Goal: Task Accomplishment & Management: Manage account settings

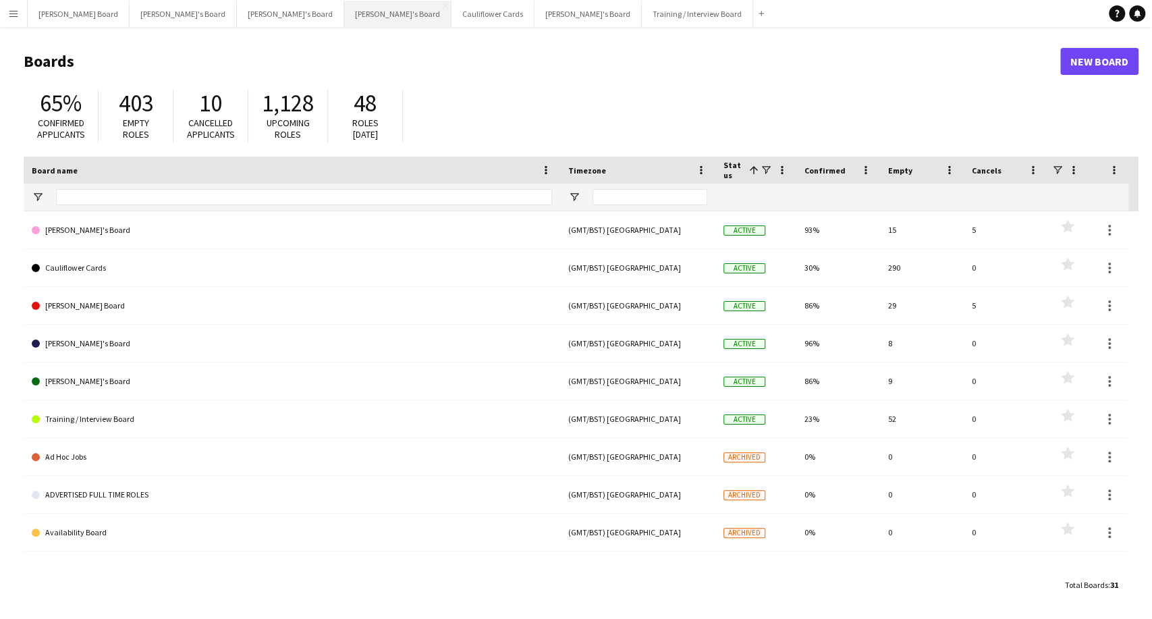
click at [344, 14] on button "[PERSON_NAME]'s Board Close" at bounding box center [397, 14] width 107 height 26
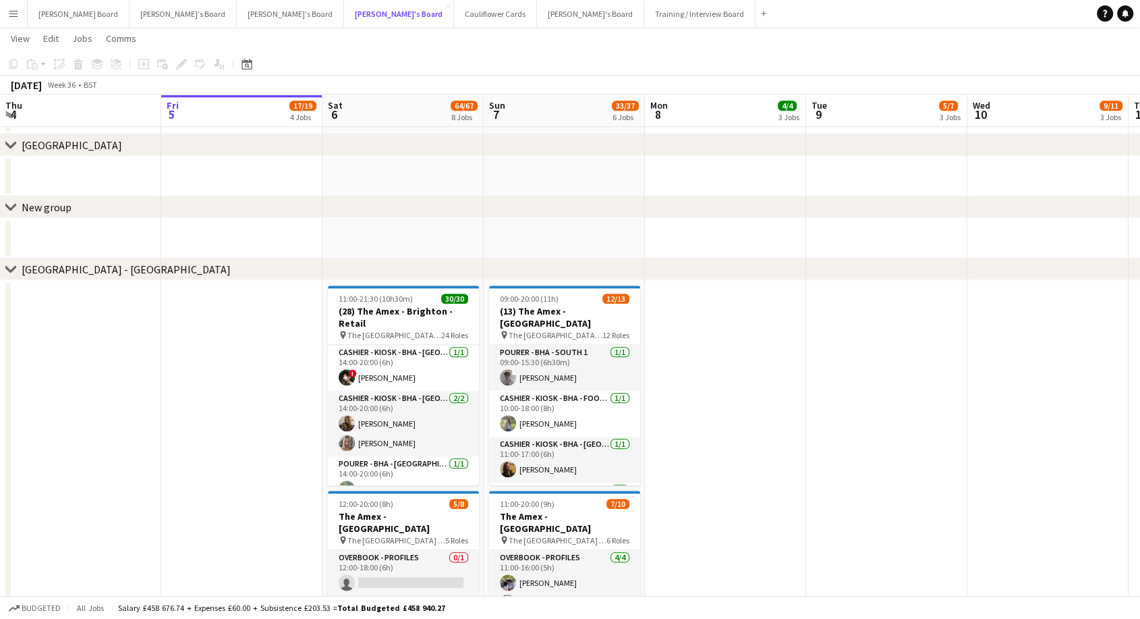
scroll to position [974, 0]
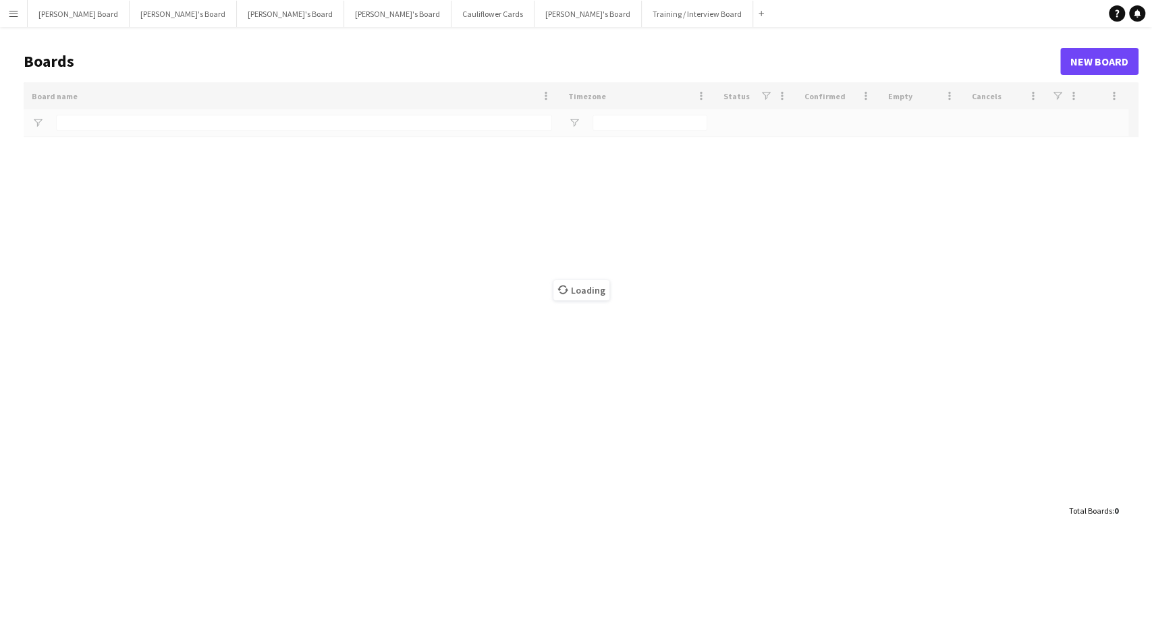
click at [11, 13] on app-icon "Menu" at bounding box center [13, 13] width 11 height 11
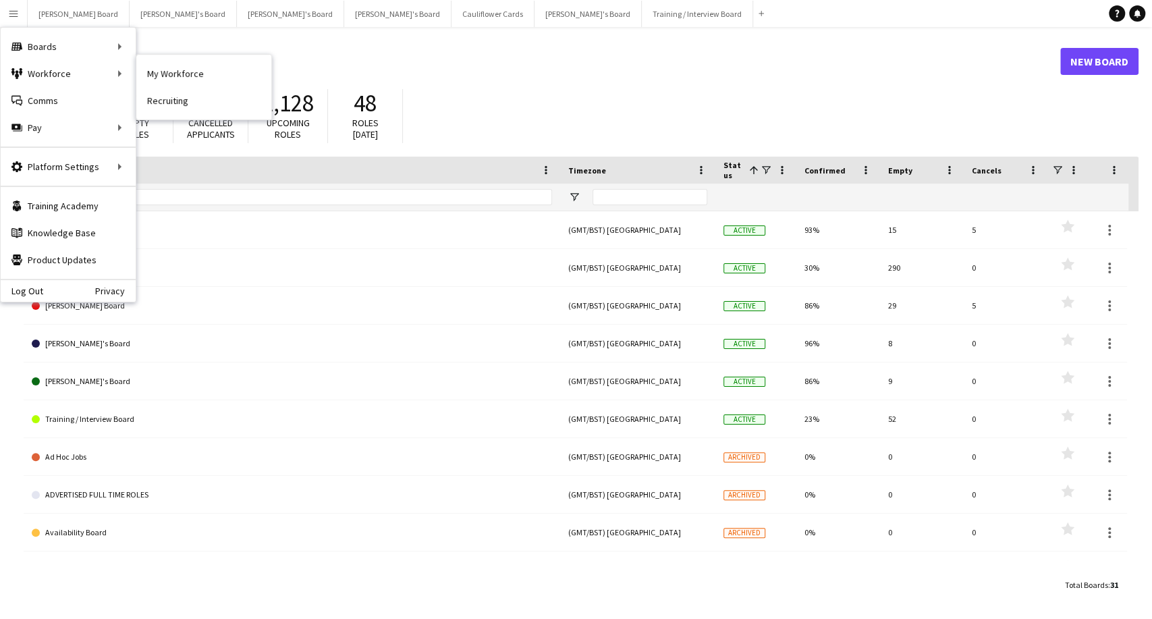
drag, startPoint x: 202, startPoint y: 76, endPoint x: 414, endPoint y: 111, distance: 214.8
click at [202, 76] on link "My Workforce" at bounding box center [203, 73] width 135 height 27
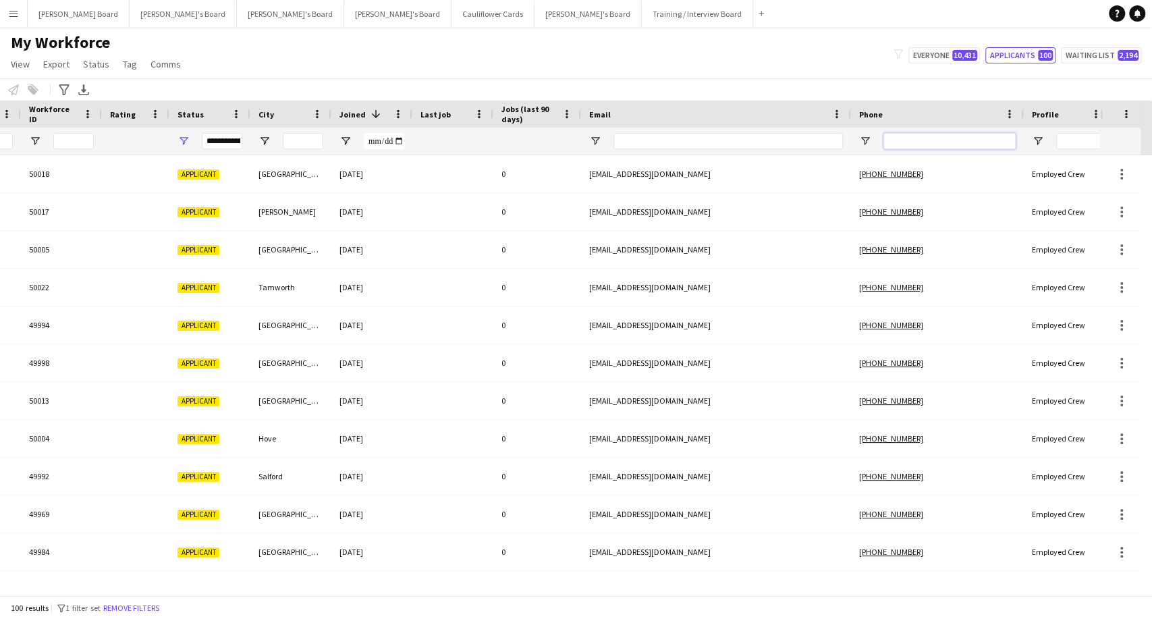
click at [917, 142] on input "Phone Filter Input" at bounding box center [949, 141] width 132 height 16
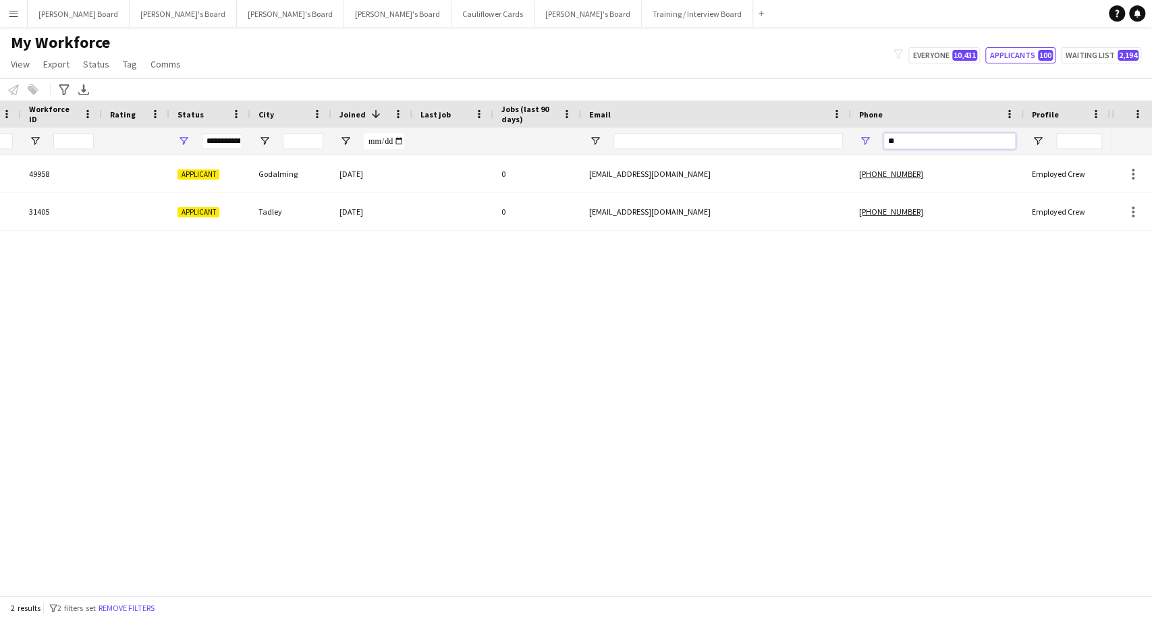
type input "*"
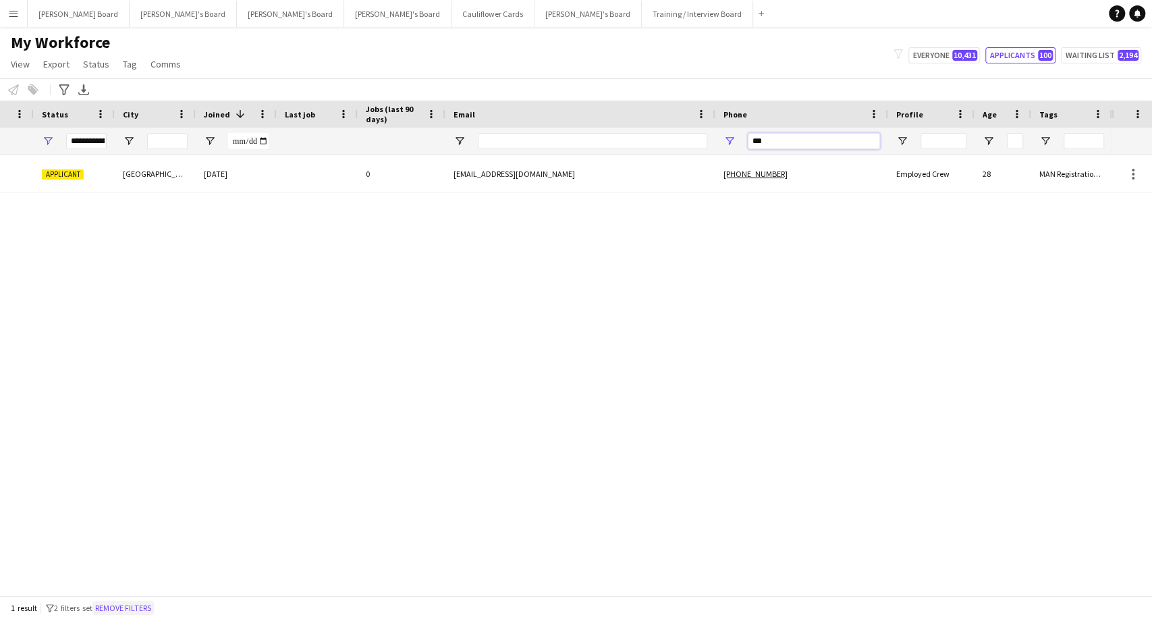
type input "***"
drag, startPoint x: 138, startPoint y: 613, endPoint x: 455, endPoint y: 481, distance: 343.0
click at [140, 613] on button "Remove filters" at bounding box center [122, 608] width 61 height 15
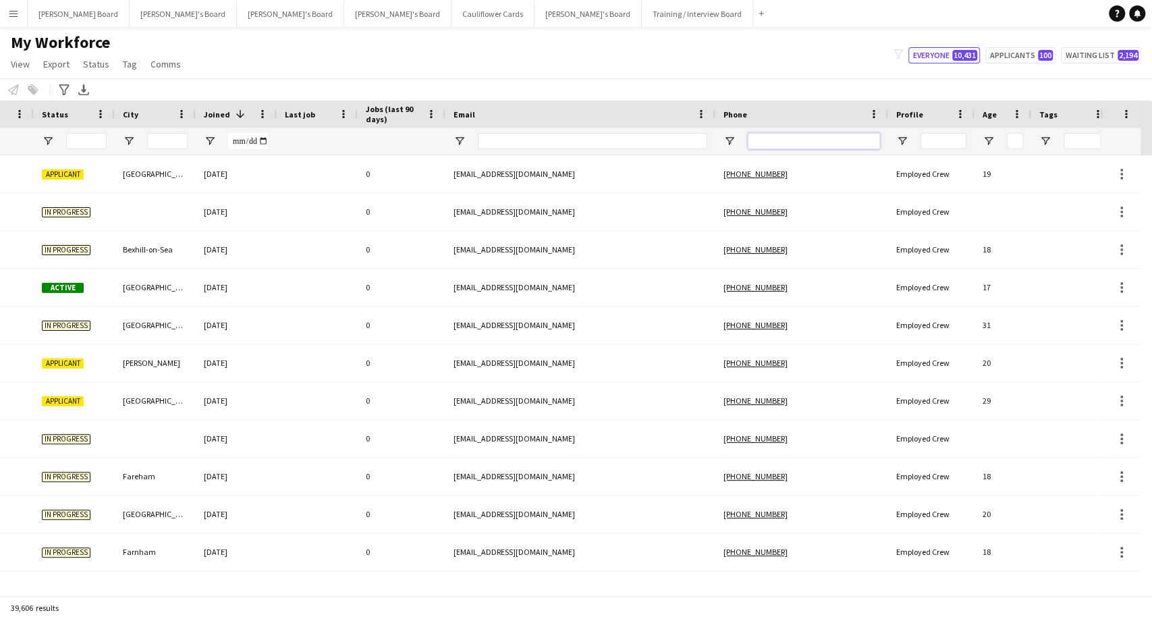
click at [802, 140] on input "Phone Filter Input" at bounding box center [814, 141] width 132 height 16
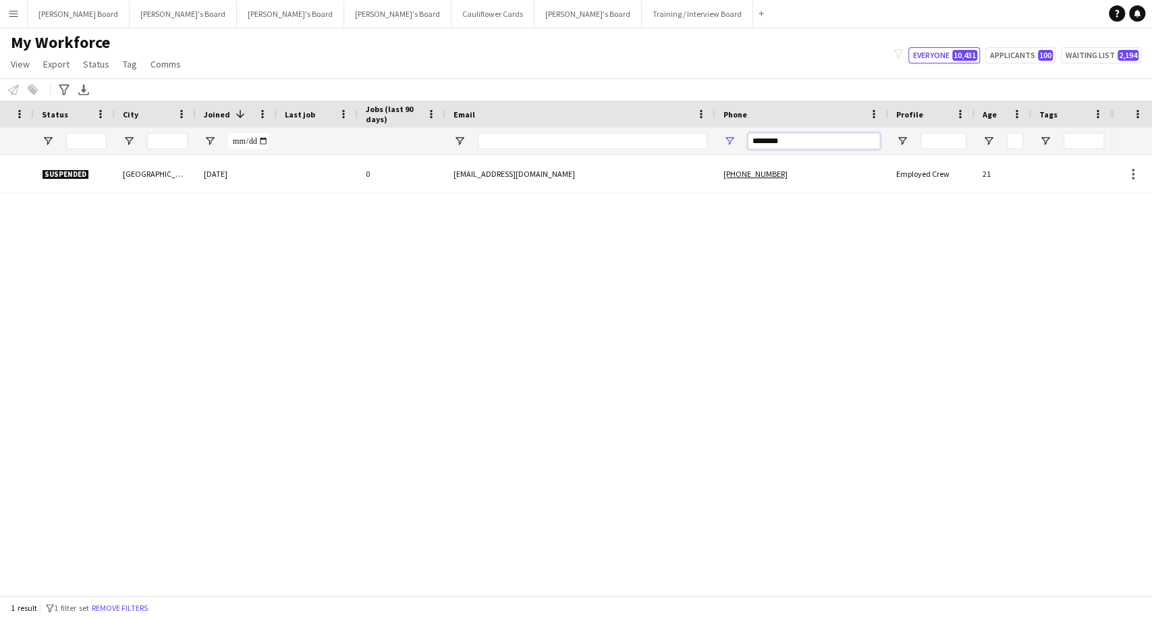
drag, startPoint x: 783, startPoint y: 144, endPoint x: 718, endPoint y: 147, distance: 64.9
click at [719, 147] on div "********" at bounding box center [801, 141] width 173 height 27
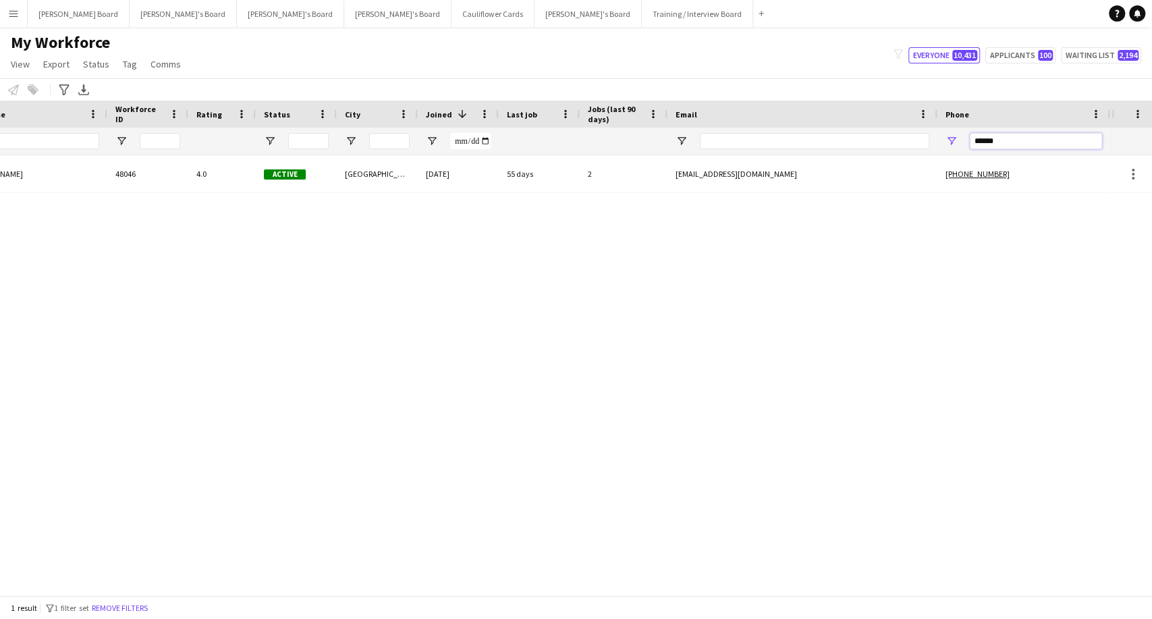
scroll to position [0, 294]
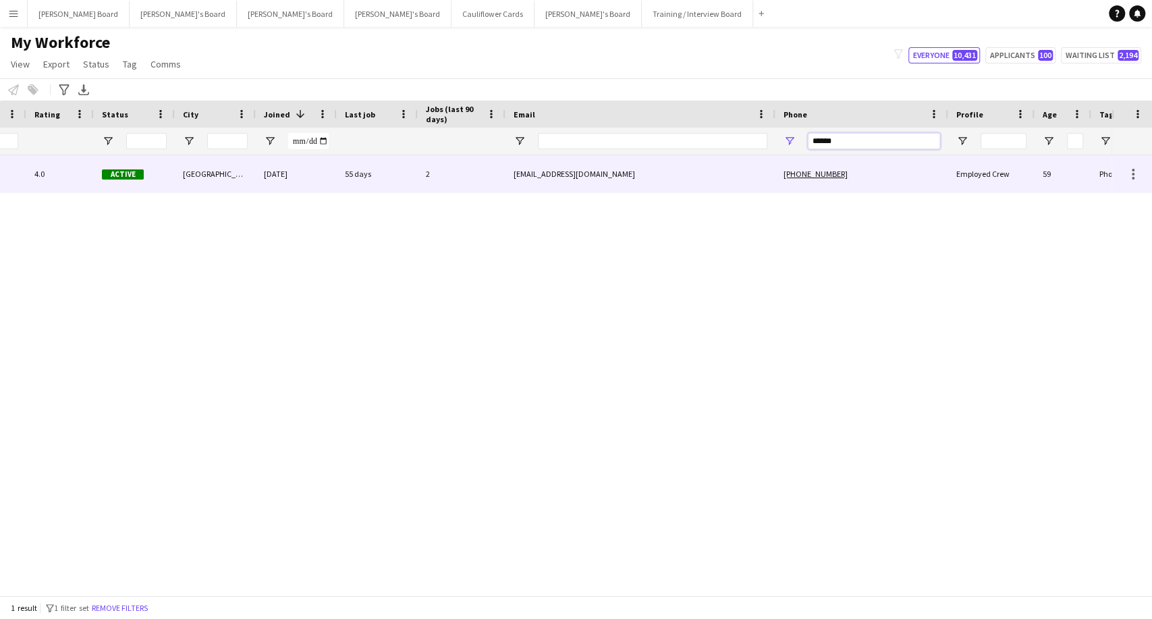
type input "******"
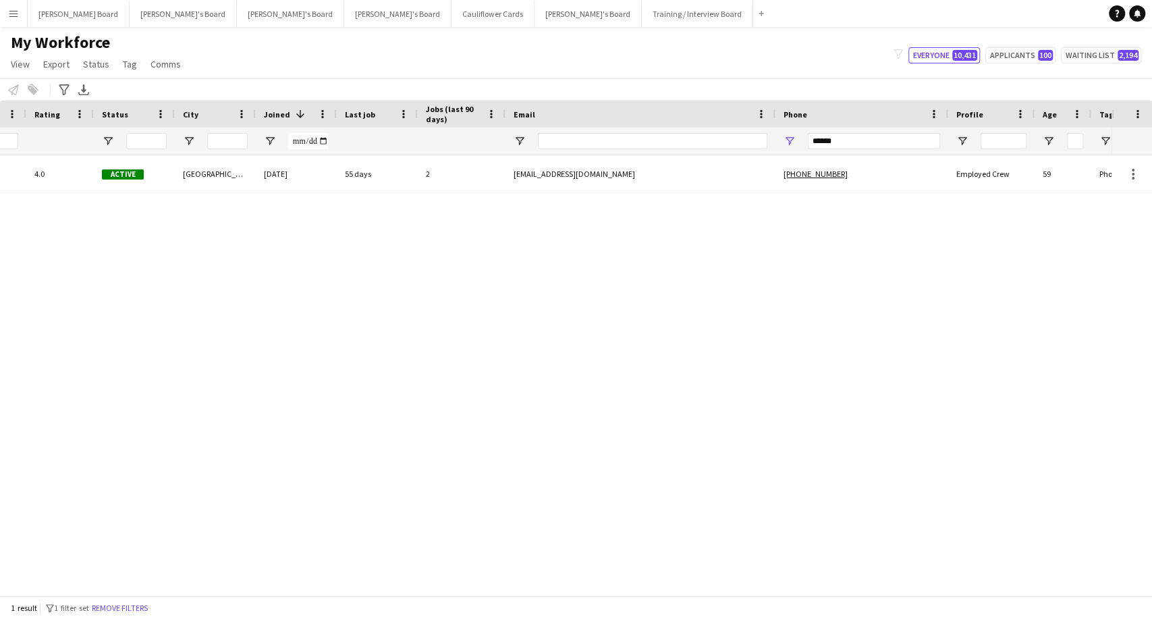
drag, startPoint x: 795, startPoint y: 174, endPoint x: 798, endPoint y: 276, distance: 101.9
click at [800, 276] on div "[PERSON_NAME] 48046 4.0 Active [GEOGRAPHIC_DATA] [DATE] 55 days 2 [EMAIL_ADDRES…" at bounding box center [555, 369] width 1111 height 428
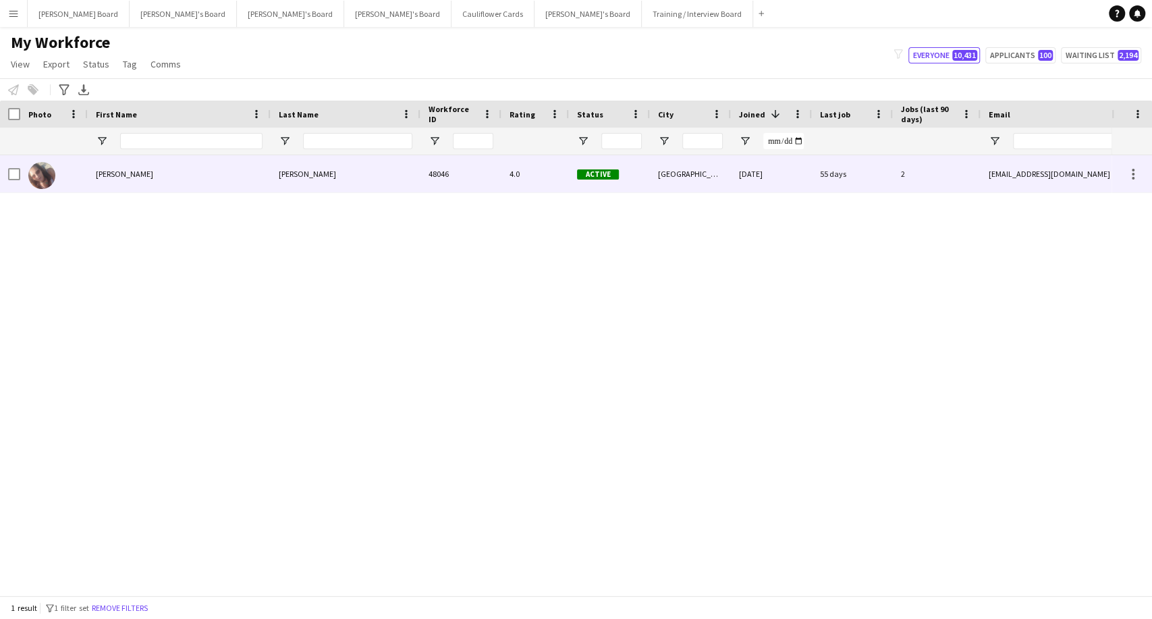
click at [115, 177] on div "[PERSON_NAME]" at bounding box center [179, 173] width 183 height 37
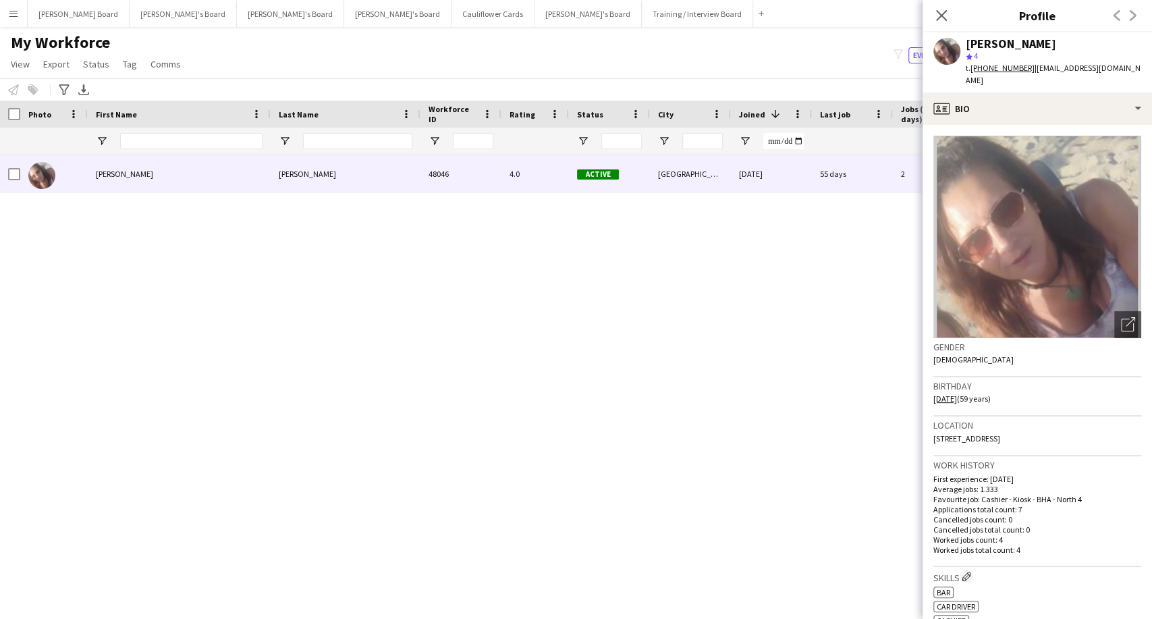
click at [1009, 76] on div "[PERSON_NAME] star 4 t. [PHONE_NUMBER] | [EMAIL_ADDRESS][DOMAIN_NAME]" at bounding box center [1036, 62] width 229 height 60
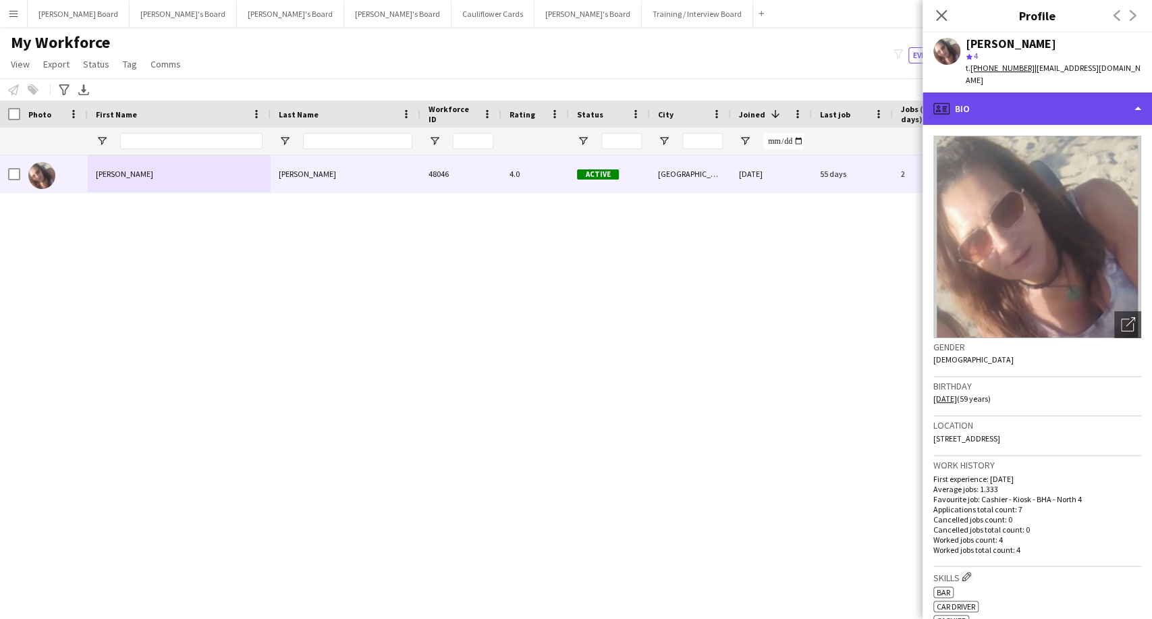
click at [1011, 92] on div "profile Bio" at bounding box center [1036, 108] width 229 height 32
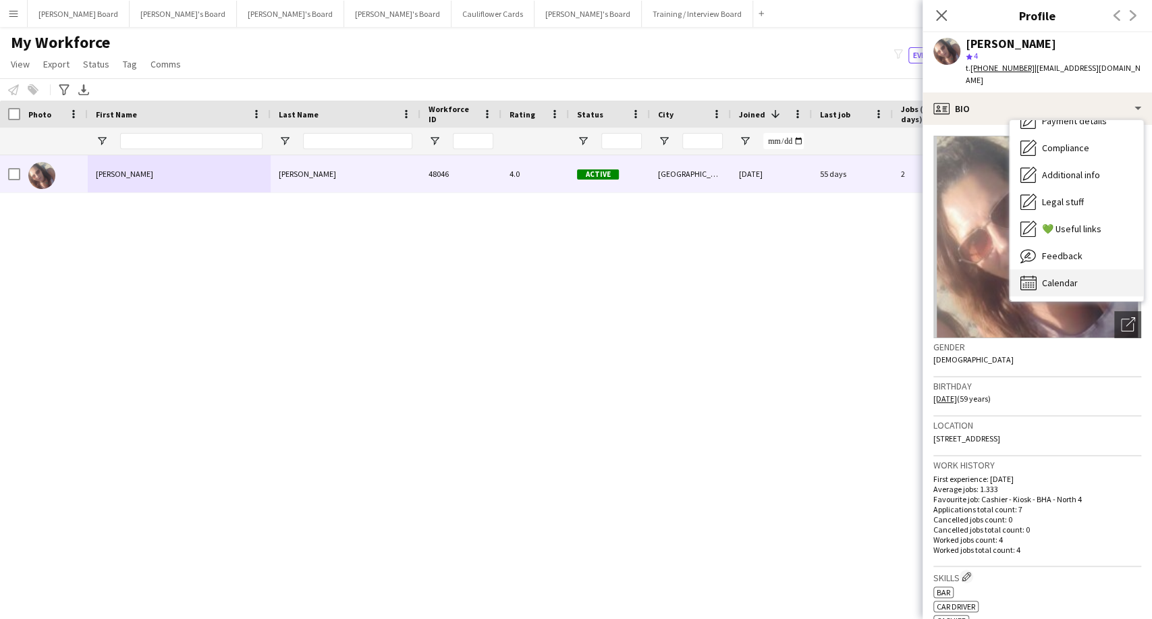
click at [1061, 277] on span "Calendar" at bounding box center [1060, 283] width 36 height 12
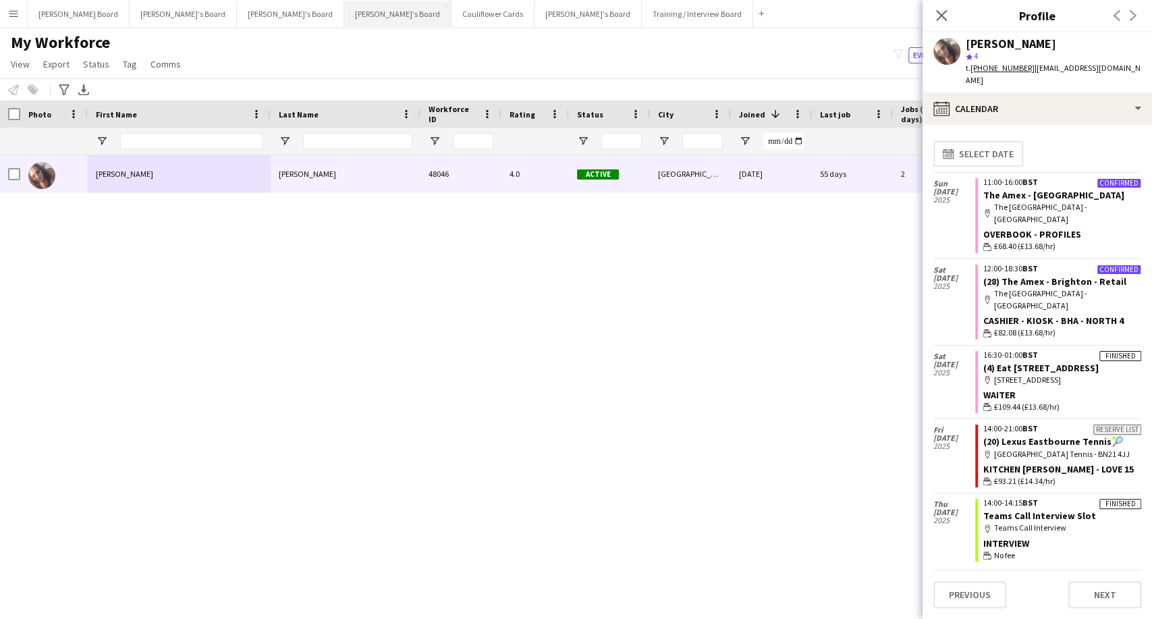
click at [344, 13] on button "[PERSON_NAME]'s Board Close" at bounding box center [397, 14] width 107 height 26
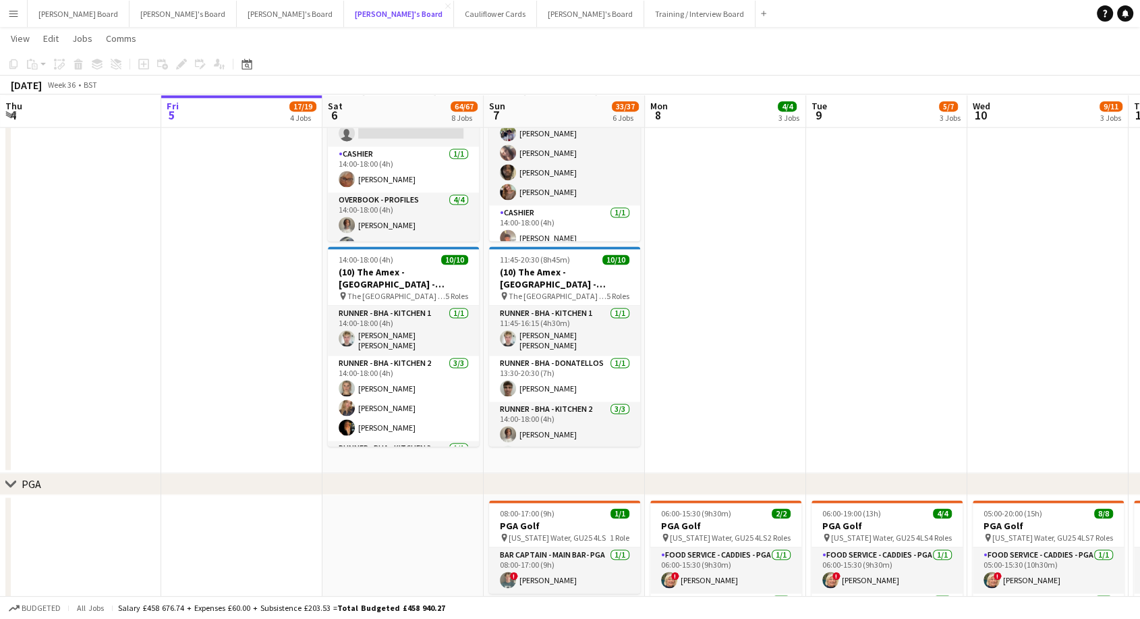
scroll to position [1874, 0]
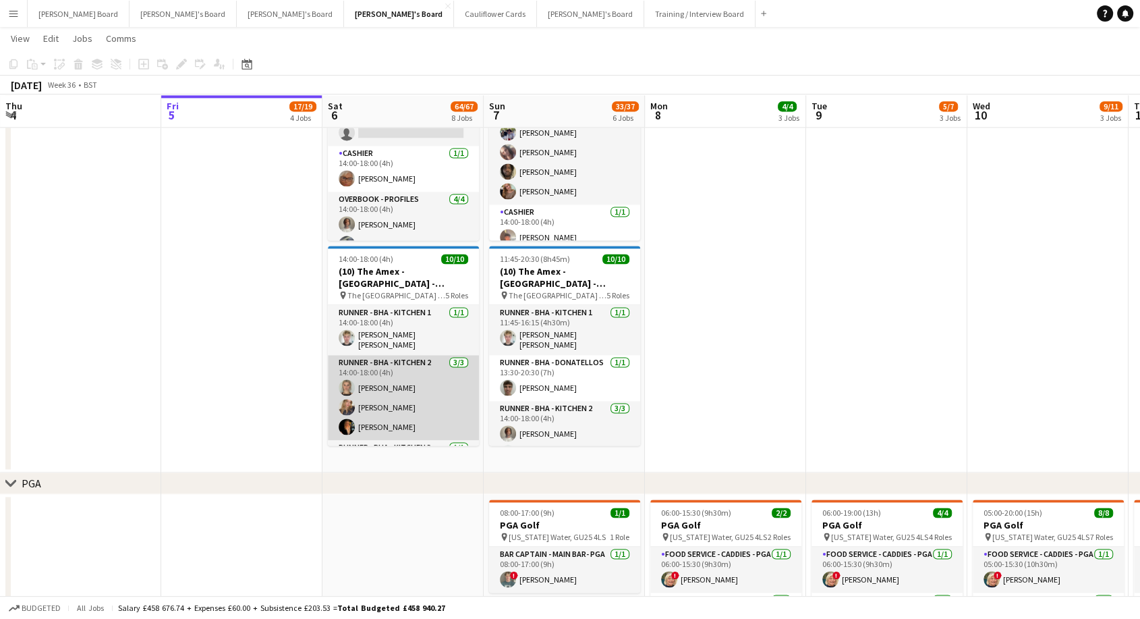
click at [419, 396] on app-card-role "Runner - BHA - Kitchen 2 [DATE] 14:00-18:00 (4h) [PERSON_NAME] [PERSON_NAME] [P…" at bounding box center [403, 397] width 151 height 85
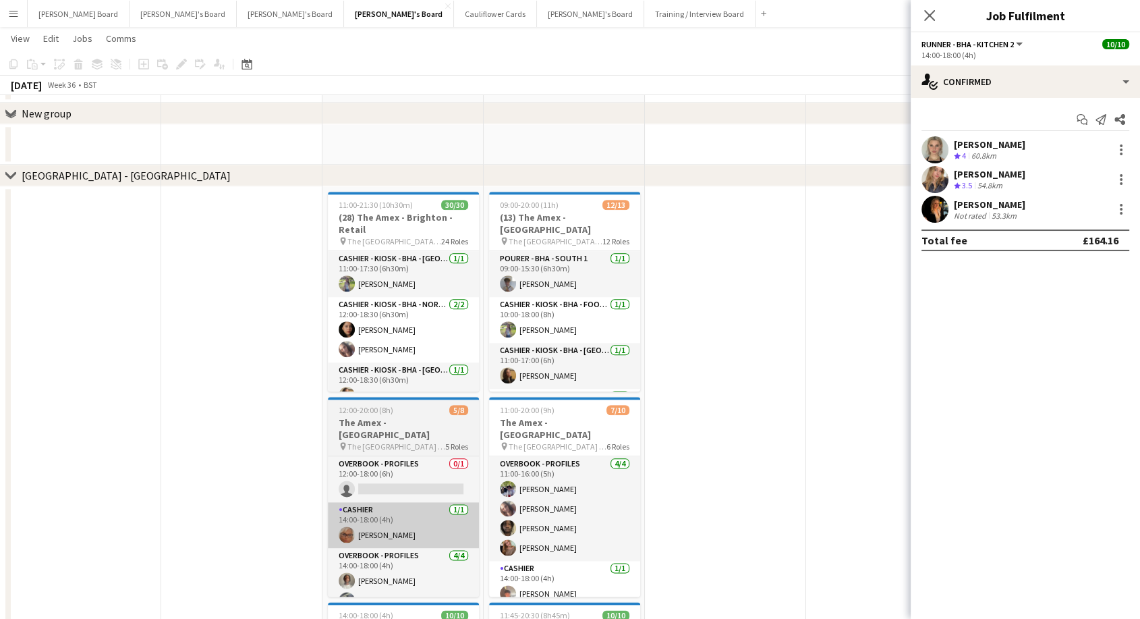
scroll to position [1425, 0]
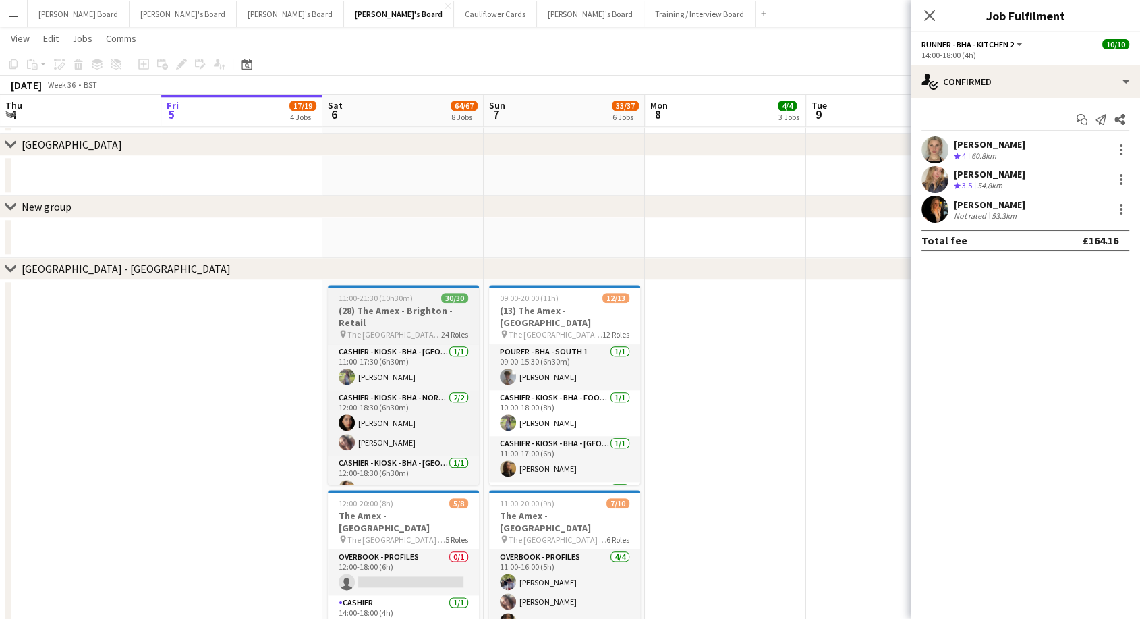
click at [415, 310] on h3 "(28) The Amex - Brighton - Retail" at bounding box center [403, 316] width 151 height 24
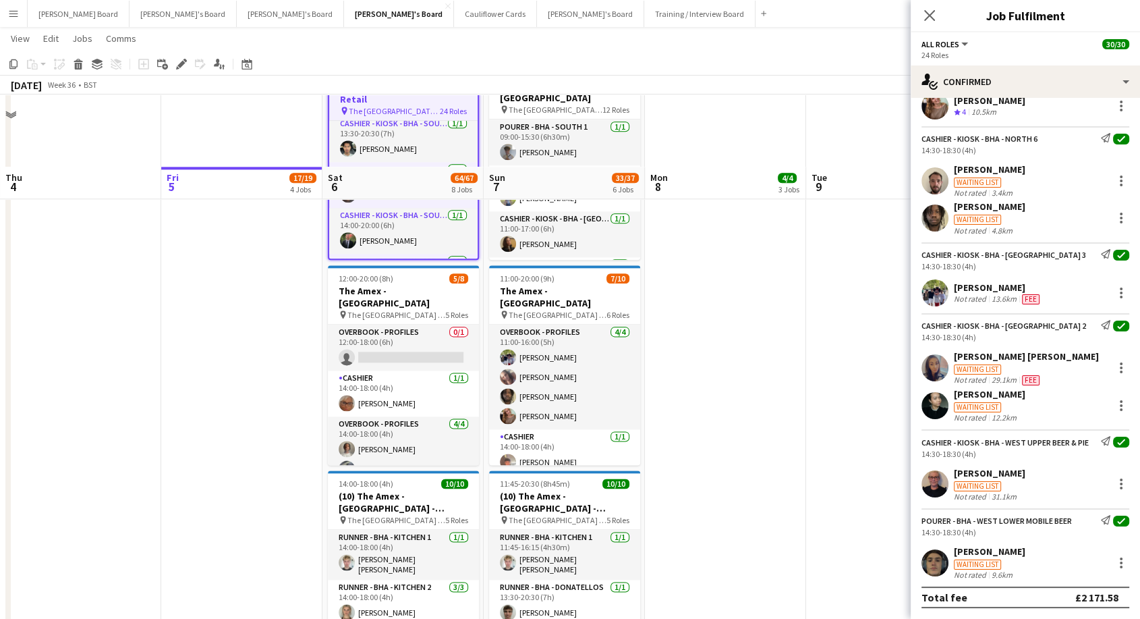
scroll to position [1800, 0]
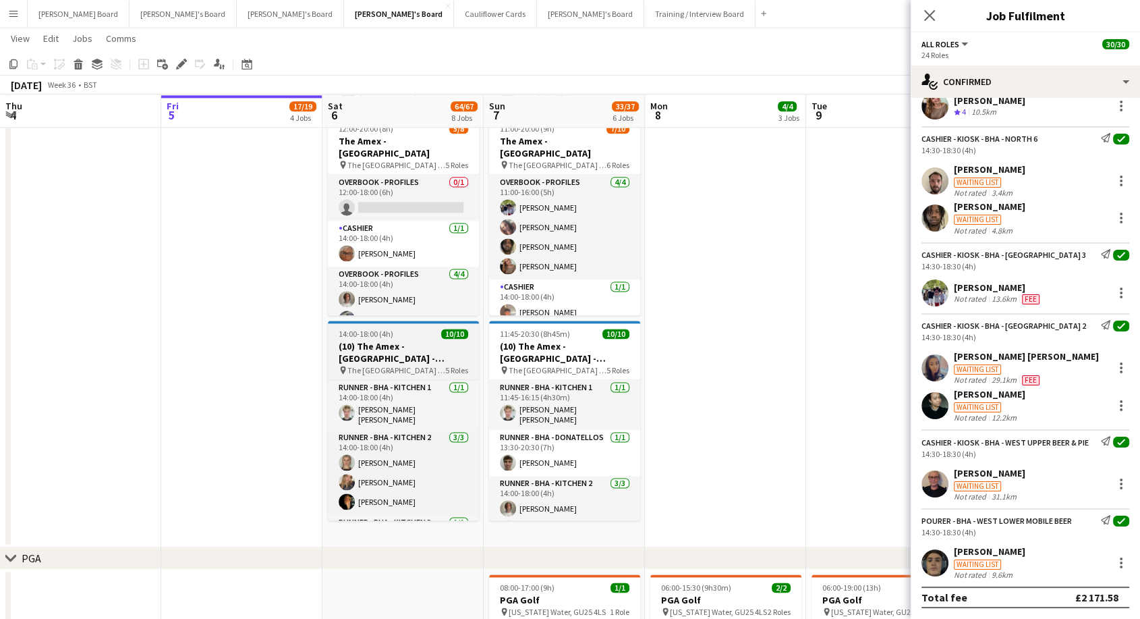
click at [426, 360] on h3 "(10) The Amex - [GEOGRAPHIC_DATA] - Hospitality" at bounding box center [403, 352] width 151 height 24
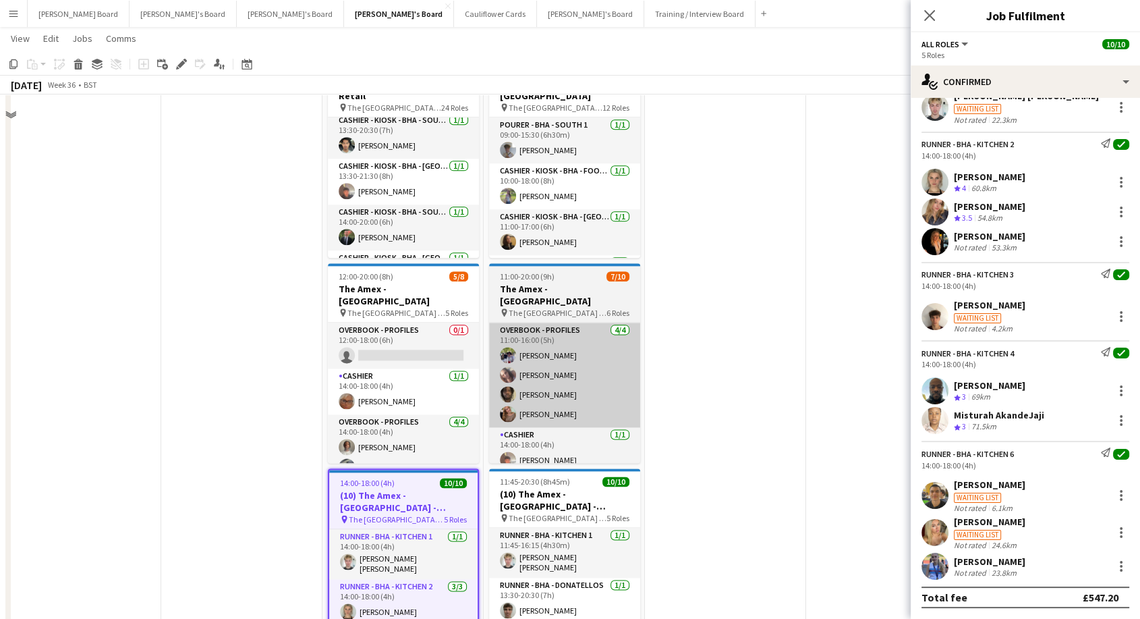
scroll to position [1575, 0]
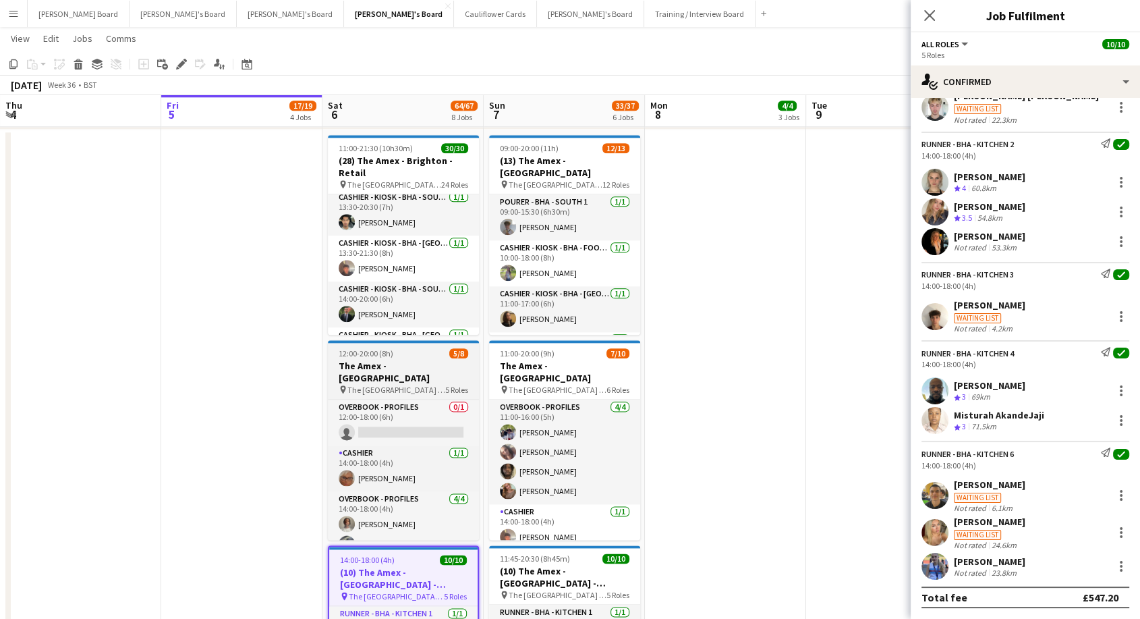
click at [415, 358] on app-job-card "12:00-20:00 (8h) 5/8 The Amex - [GEOGRAPHIC_DATA] pin The [GEOGRAPHIC_DATA] - […" at bounding box center [403, 440] width 151 height 200
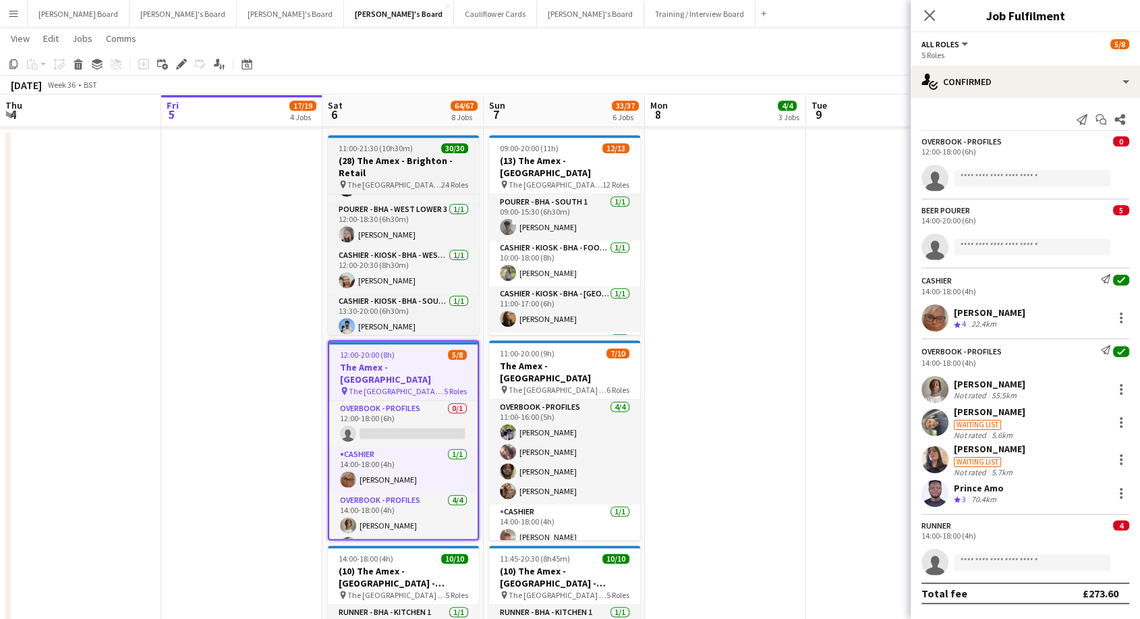
scroll to position [0, 321]
click at [426, 161] on h3 "(28) The Amex - Brighton - Retail" at bounding box center [404, 167] width 151 height 24
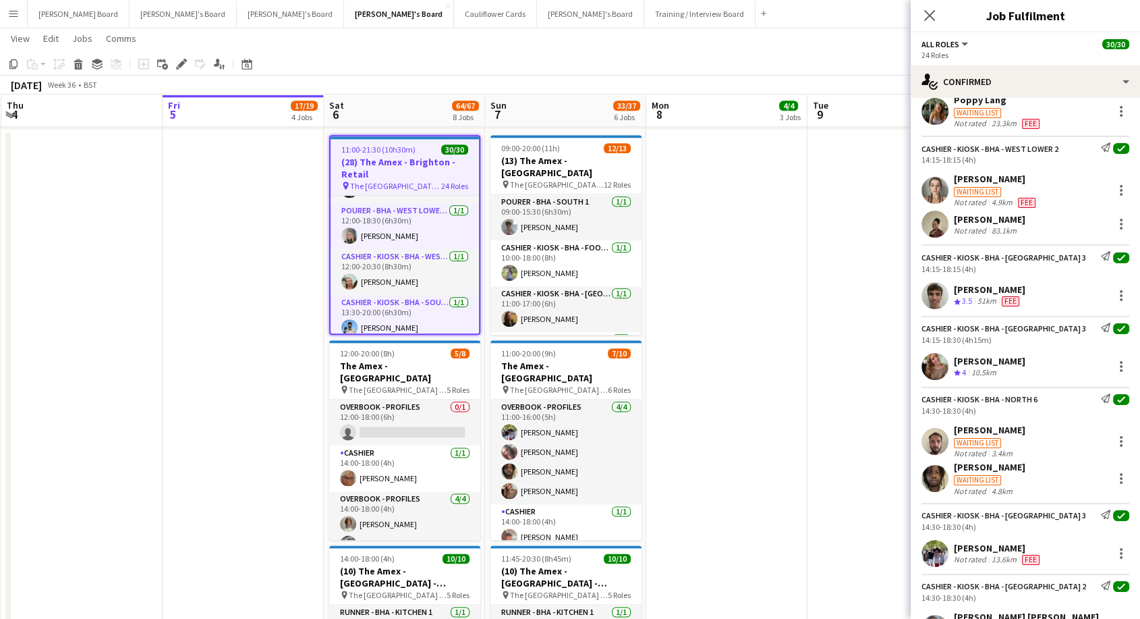
scroll to position [1349, 0]
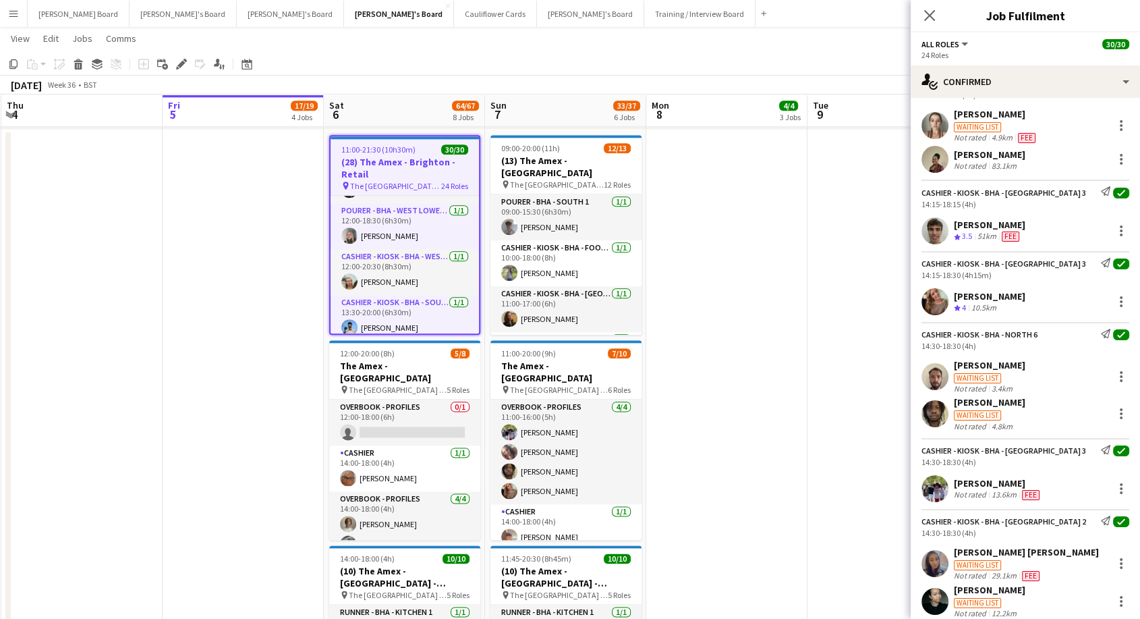
click at [977, 401] on div "[PERSON_NAME]" at bounding box center [990, 402] width 72 height 12
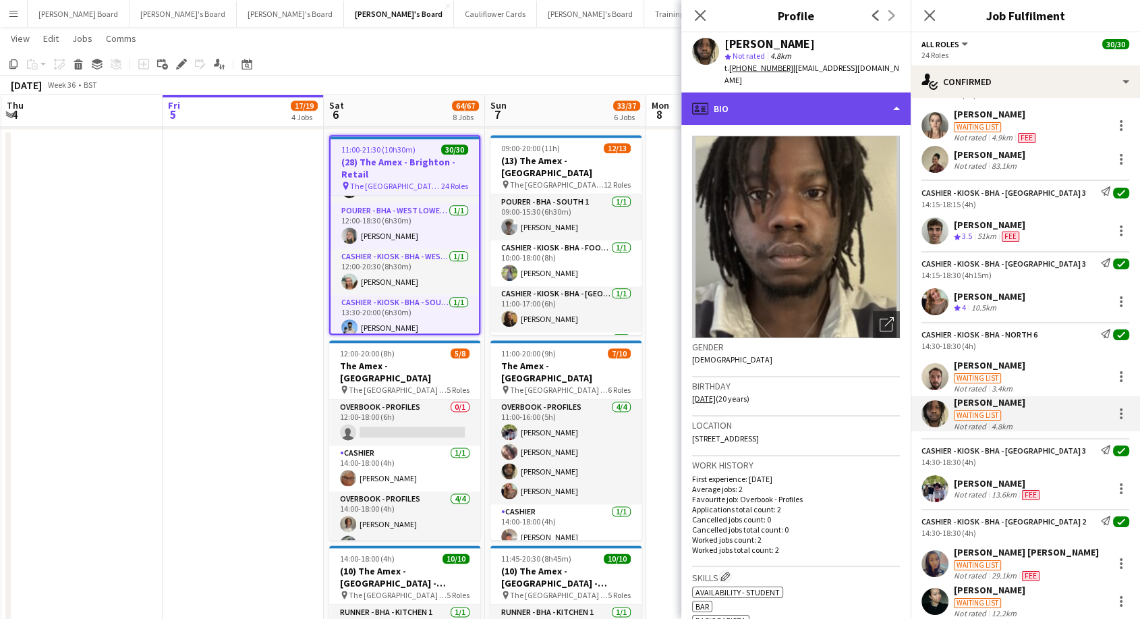
click at [742, 105] on div "profile Bio" at bounding box center [795, 108] width 229 height 32
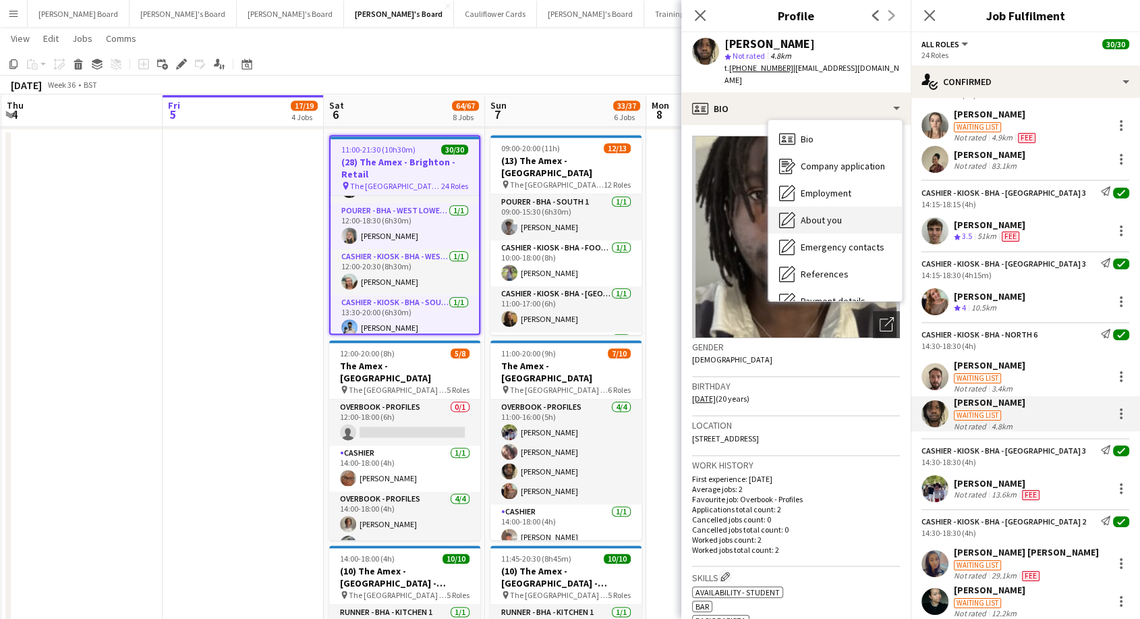
click at [835, 214] on span "About you" at bounding box center [821, 220] width 41 height 12
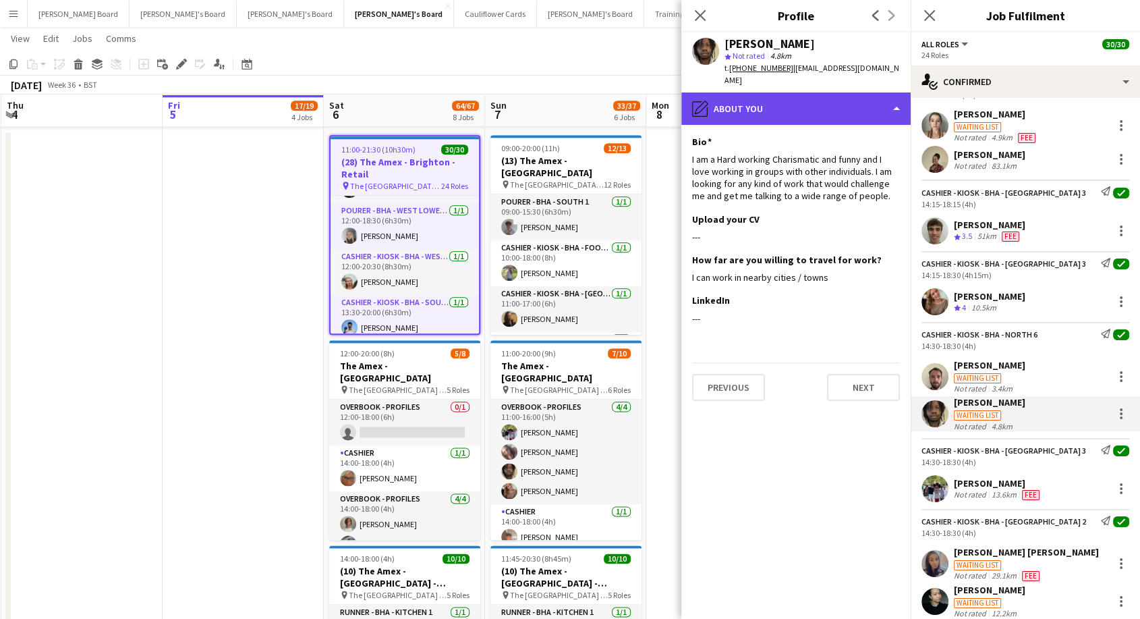
click at [767, 101] on div "pencil4 About you" at bounding box center [795, 108] width 229 height 32
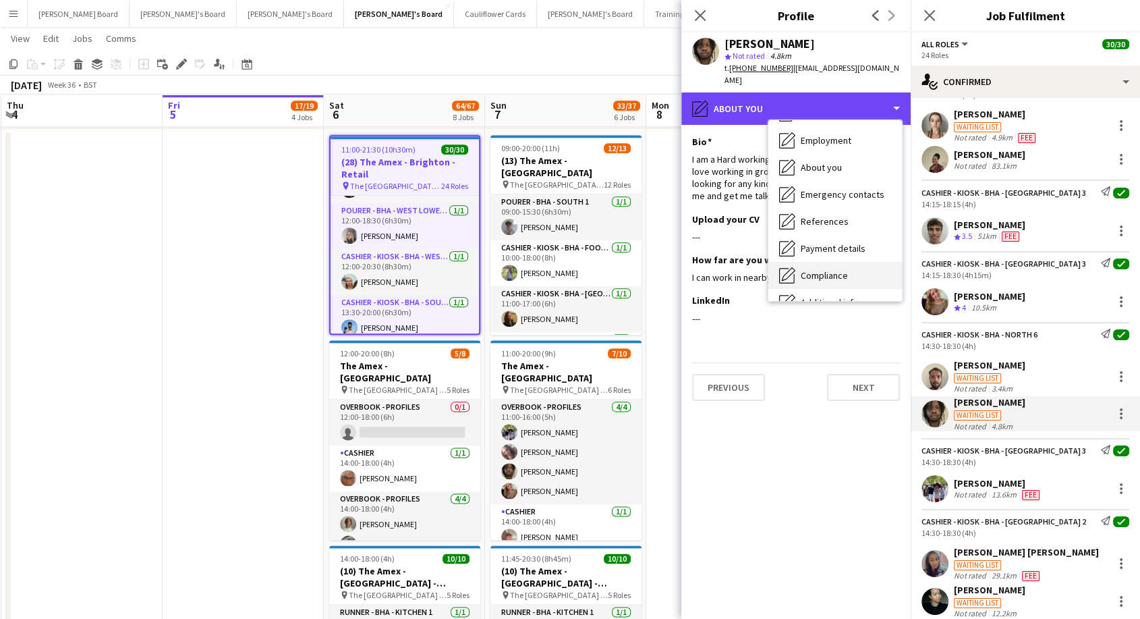
scroll to position [75, 0]
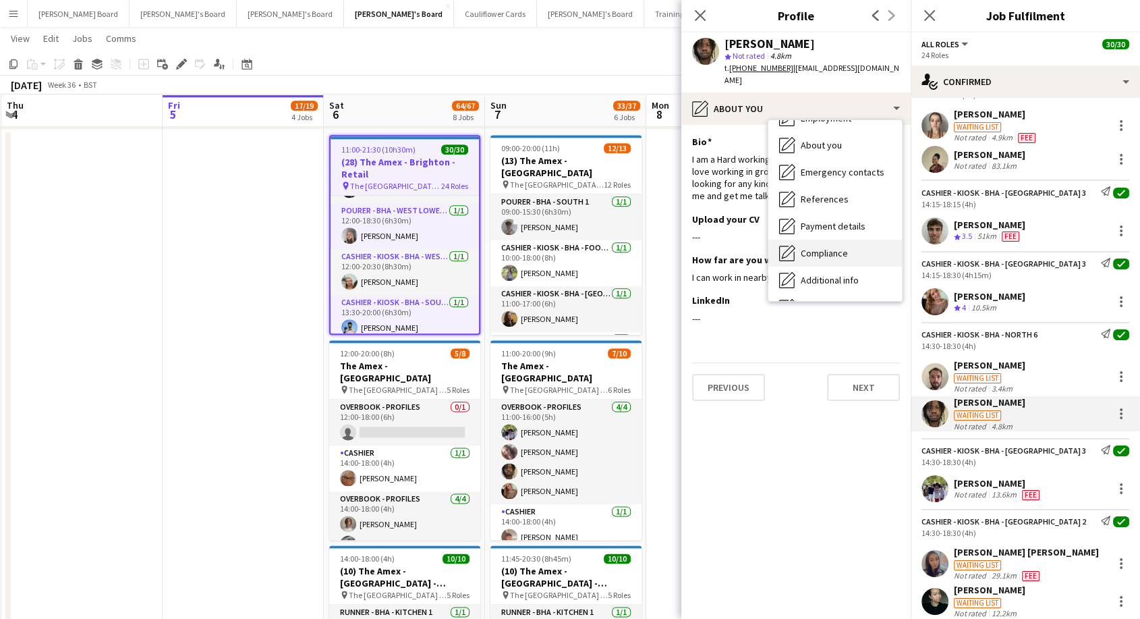
click at [834, 247] on span "Compliance" at bounding box center [824, 253] width 47 height 12
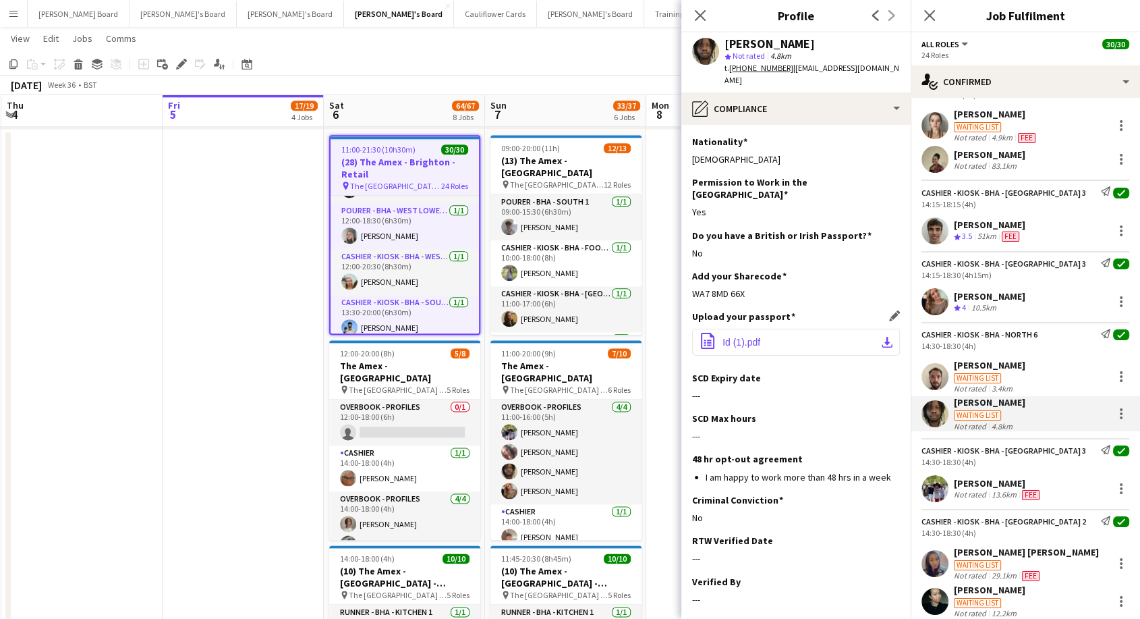
click at [770, 329] on button "office-file-sheet Id (1).pdf download-bottom" at bounding box center [796, 342] width 208 height 27
drag, startPoint x: 746, startPoint y: 269, endPoint x: 687, endPoint y: 284, distance: 60.6
click at [687, 284] on app-section-data-types "Nationality Edit this field Nigerian Permission to Work in the [GEOGRAPHIC_DATA…" at bounding box center [795, 372] width 229 height 494
drag, startPoint x: 997, startPoint y: 403, endPoint x: 848, endPoint y: 401, distance: 149.1
click at [996, 403] on div "[PERSON_NAME]" at bounding box center [990, 402] width 72 height 12
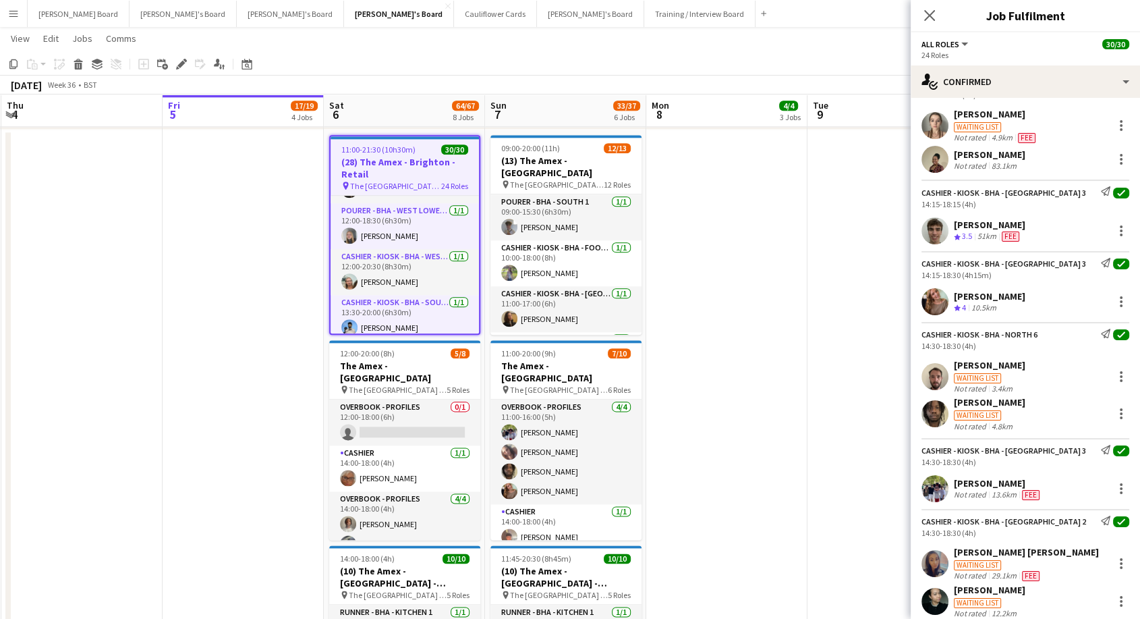
click at [988, 406] on div "[PERSON_NAME]" at bounding box center [990, 402] width 72 height 12
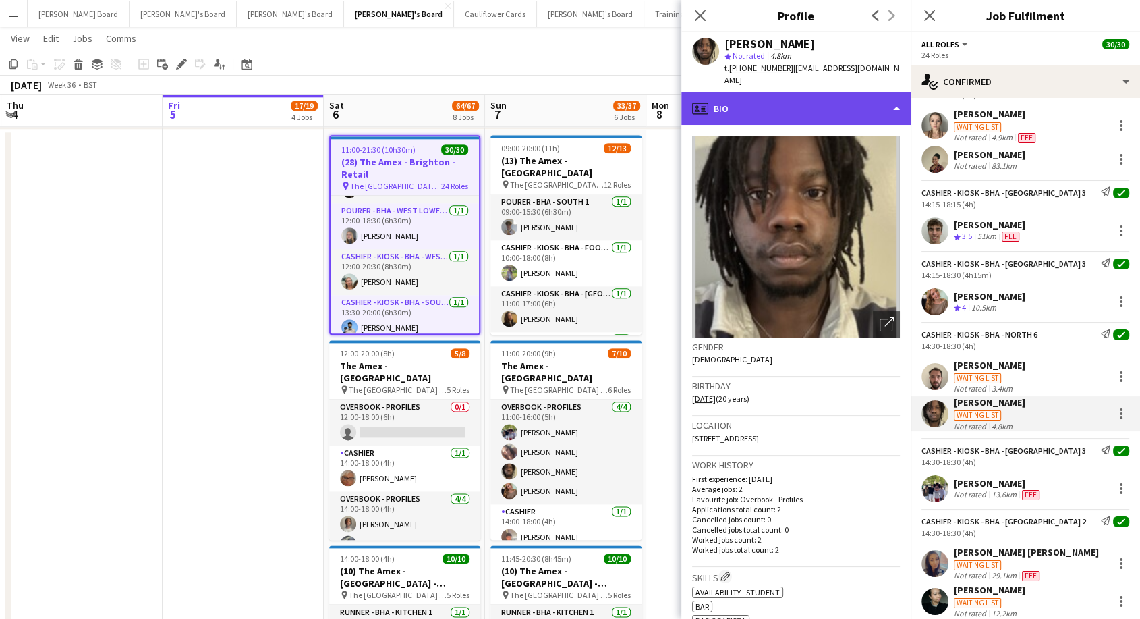
click at [757, 93] on div "profile Bio" at bounding box center [795, 108] width 229 height 32
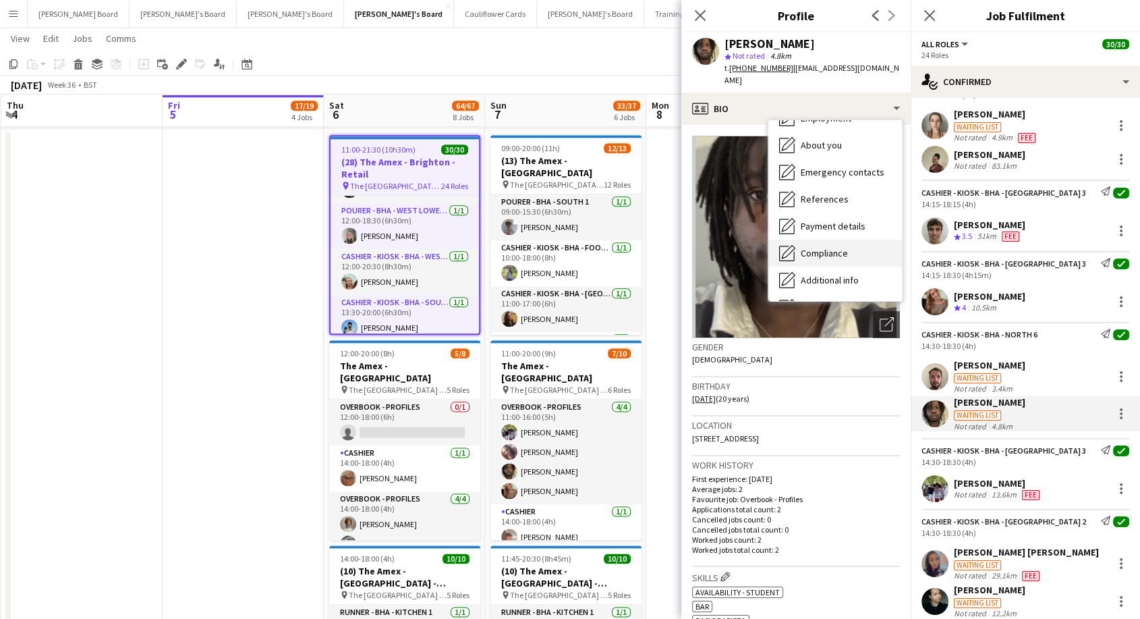
click at [818, 247] on span "Compliance" at bounding box center [824, 253] width 47 height 12
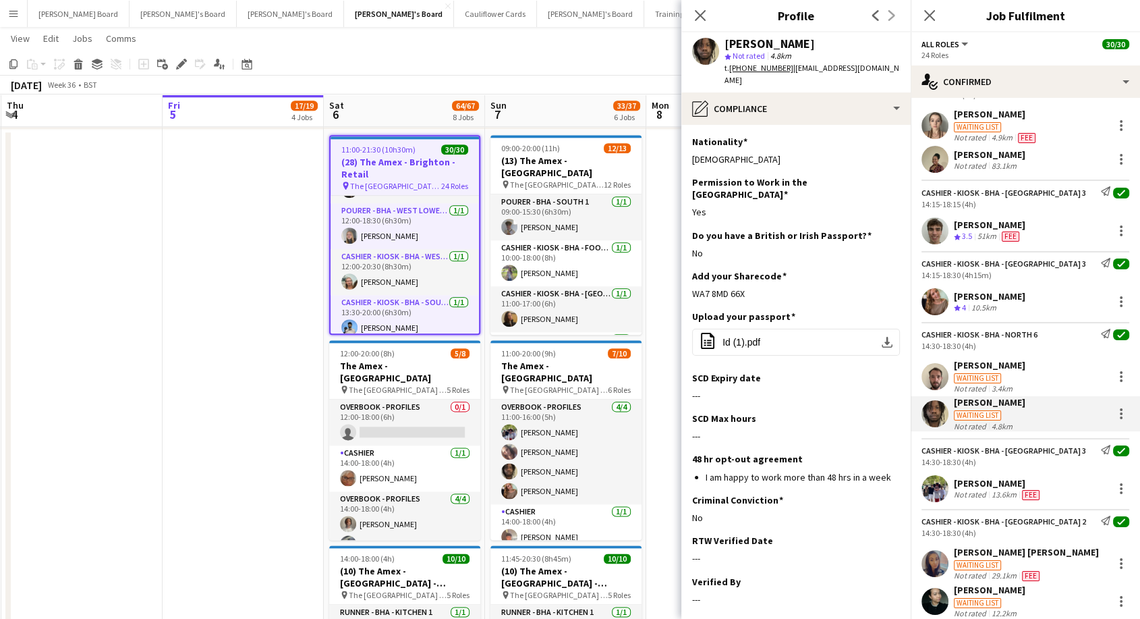
drag, startPoint x: 748, startPoint y: 267, endPoint x: 673, endPoint y: 271, distance: 75.0
click at [737, 270] on div "Add your Sharecode Edit this field WA7 8MD 66X" at bounding box center [796, 290] width 208 height 40
click at [762, 287] on div "WA7 8MD 66X" at bounding box center [796, 293] width 208 height 12
click at [755, 287] on div "WA7 8MD 66X" at bounding box center [796, 293] width 208 height 12
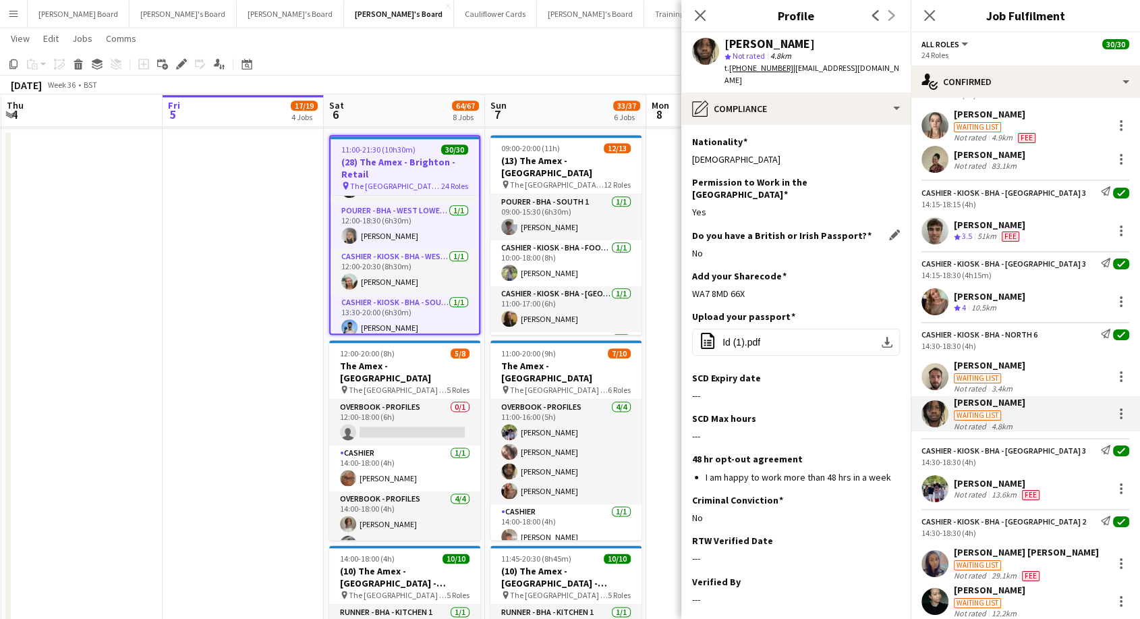
click at [781, 247] on div "No" at bounding box center [796, 253] width 208 height 12
drag, startPoint x: 744, startPoint y: 267, endPoint x: 692, endPoint y: 271, distance: 52.1
click at [690, 269] on app-section-data-types "Nationality Edit this field Nigerian Permission to Work in the [GEOGRAPHIC_DATA…" at bounding box center [795, 372] width 229 height 494
copy div "WA7 8MD 66X"
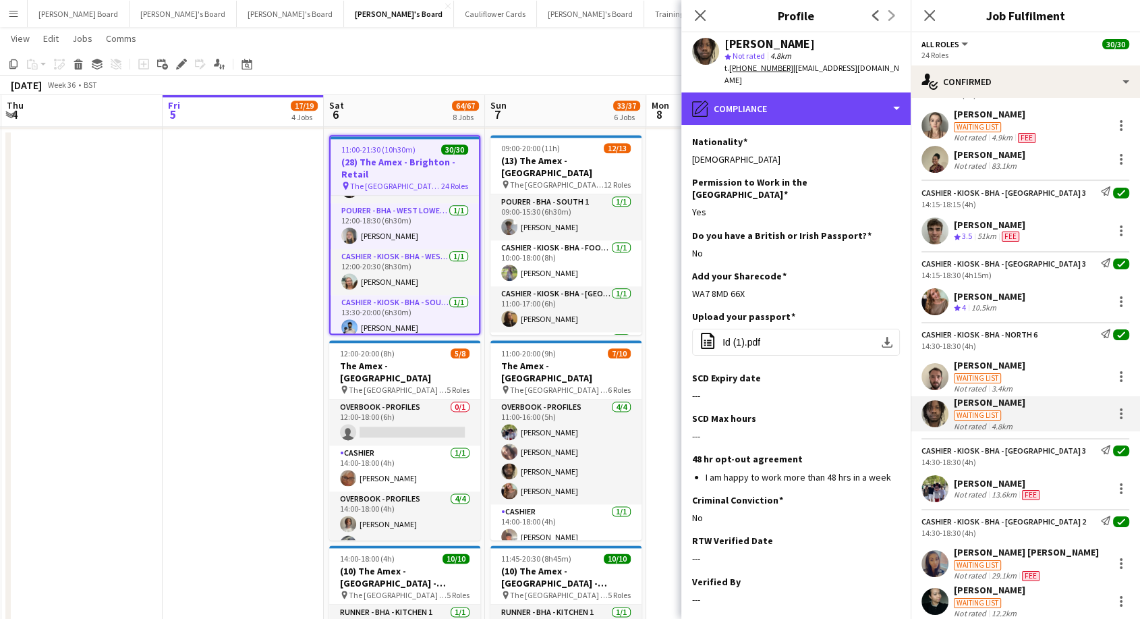
drag, startPoint x: 801, startPoint y: 88, endPoint x: 808, endPoint y: 115, distance: 27.2
click at [801, 92] on div "pencil4 Compliance" at bounding box center [795, 108] width 229 height 32
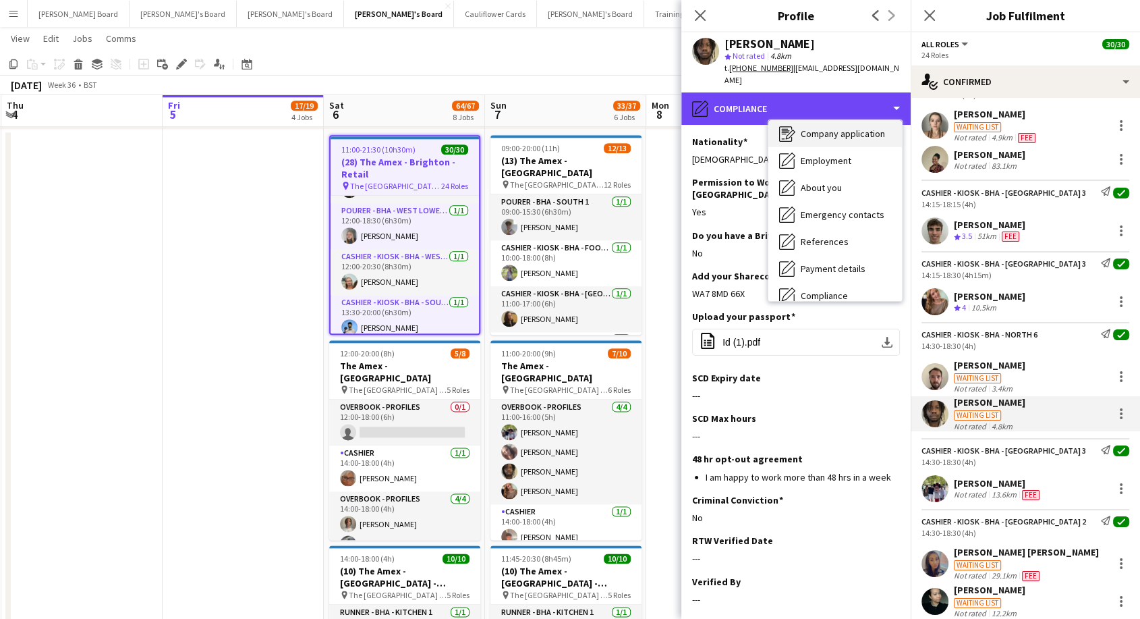
scroll to position [0, 0]
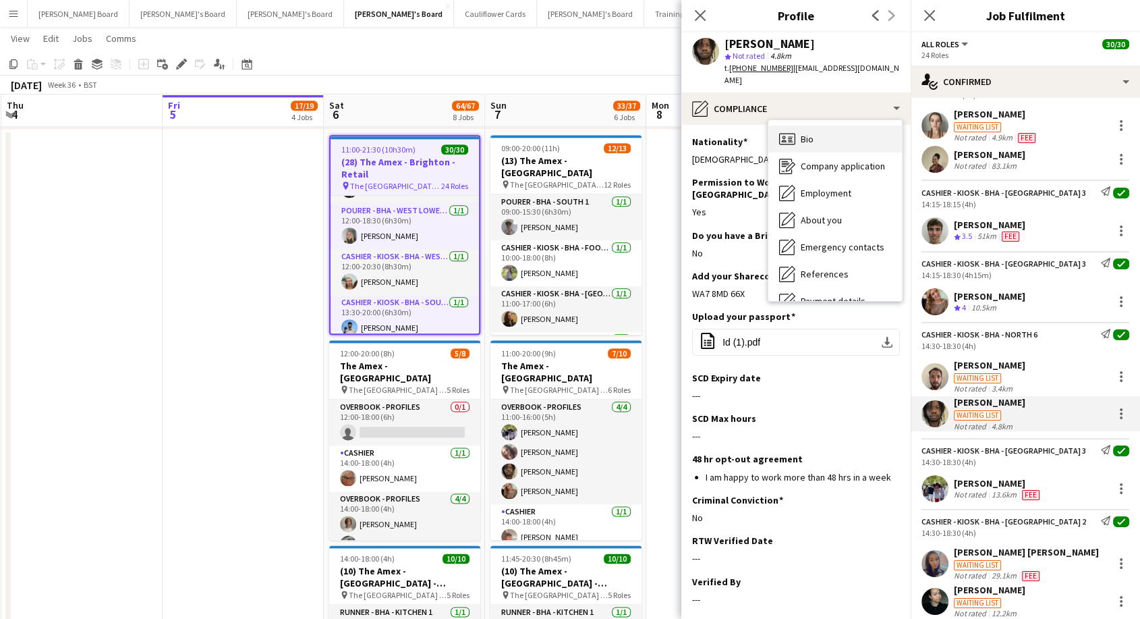
drag, startPoint x: 835, startPoint y: 122, endPoint x: 718, endPoint y: 89, distance: 122.0
click at [835, 126] on div "Bio Bio" at bounding box center [836, 139] width 134 height 27
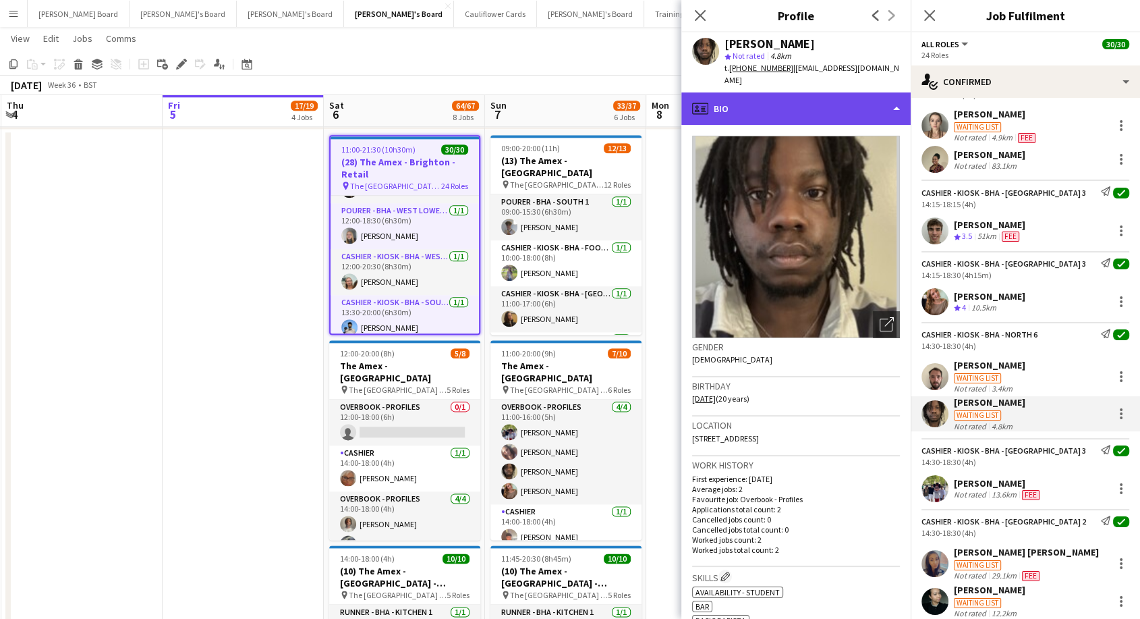
click at [801, 97] on div "profile Bio" at bounding box center [795, 108] width 229 height 32
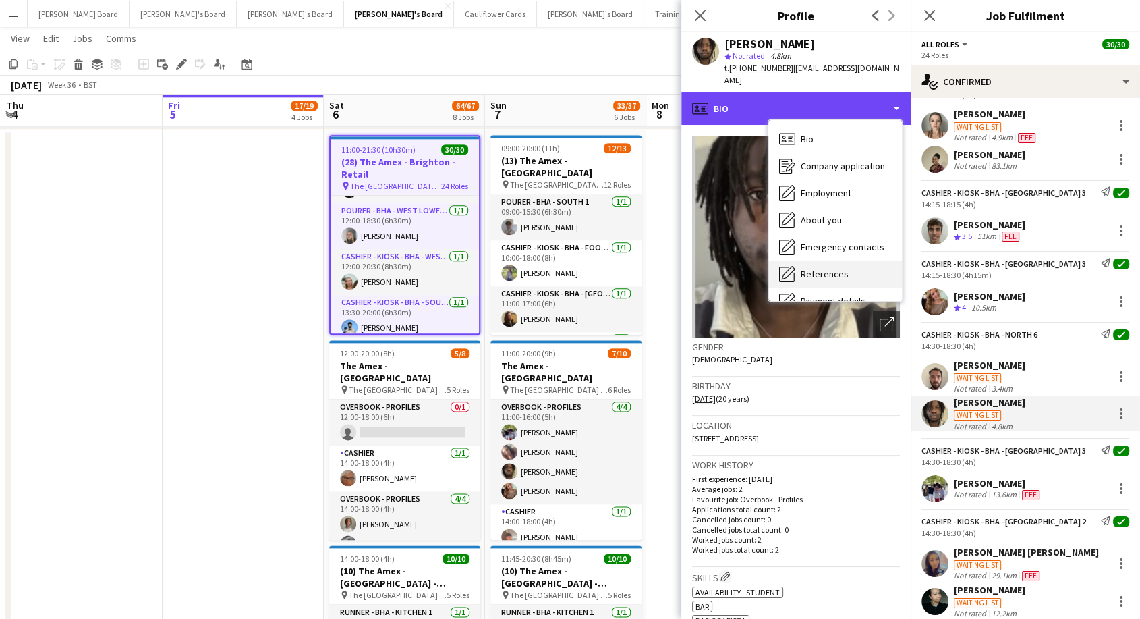
scroll to position [150, 0]
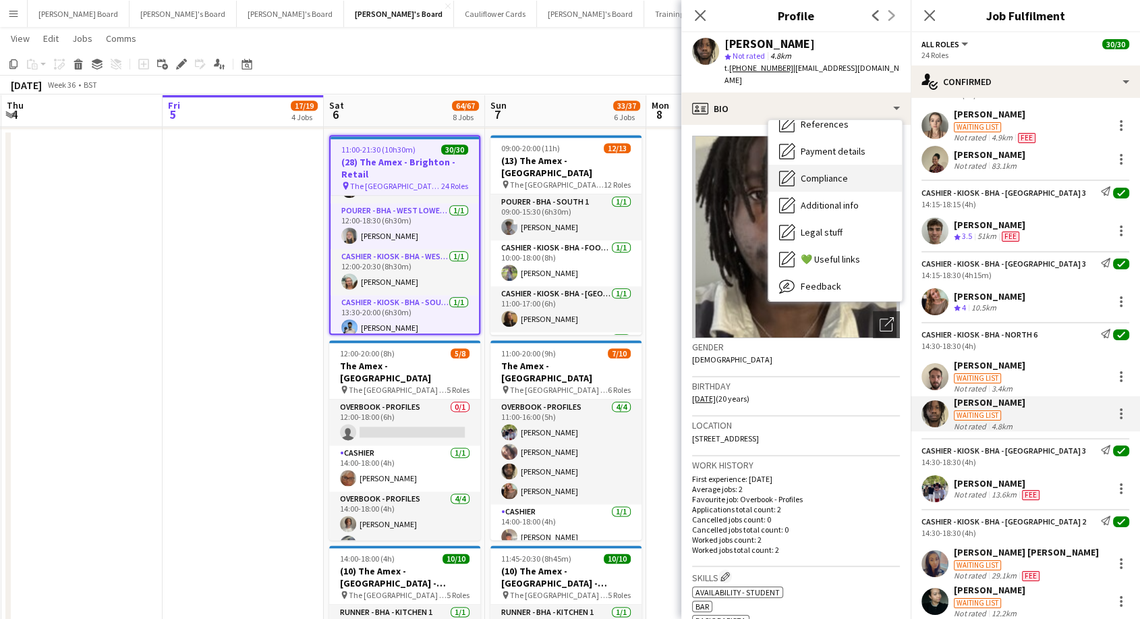
click at [814, 172] on span "Compliance" at bounding box center [824, 178] width 47 height 12
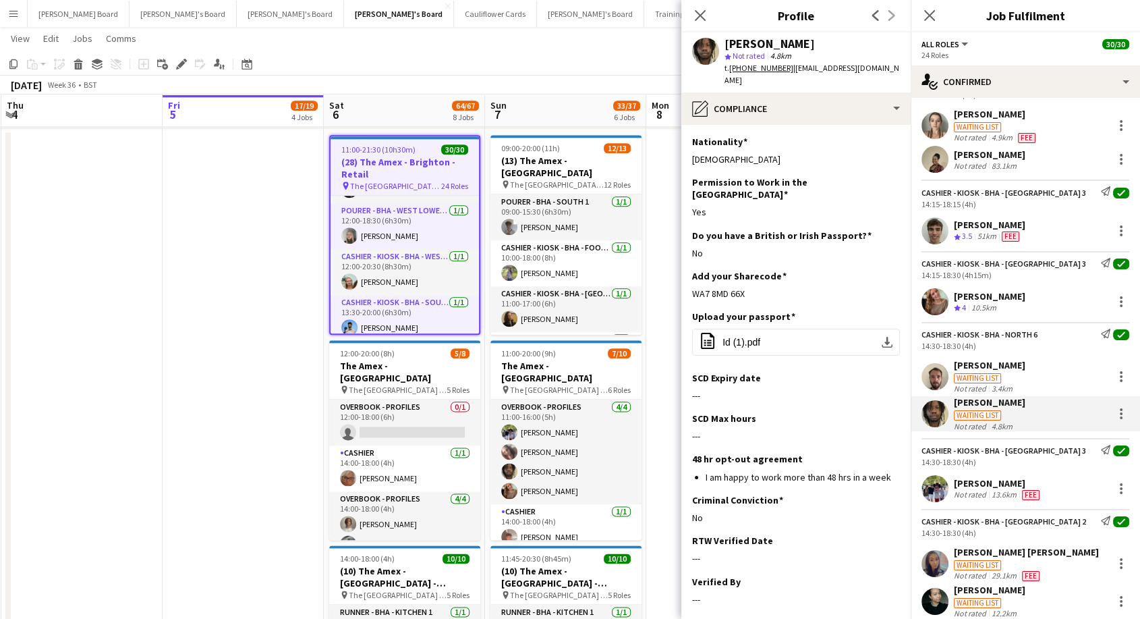
click at [891, 290] on app-section-data-types "Nationality Edit this field Nigerian Permission to Work in the [GEOGRAPHIC_DATA…" at bounding box center [795, 372] width 229 height 494
click at [889, 310] on app-icon "Edit this field" at bounding box center [894, 315] width 11 height 11
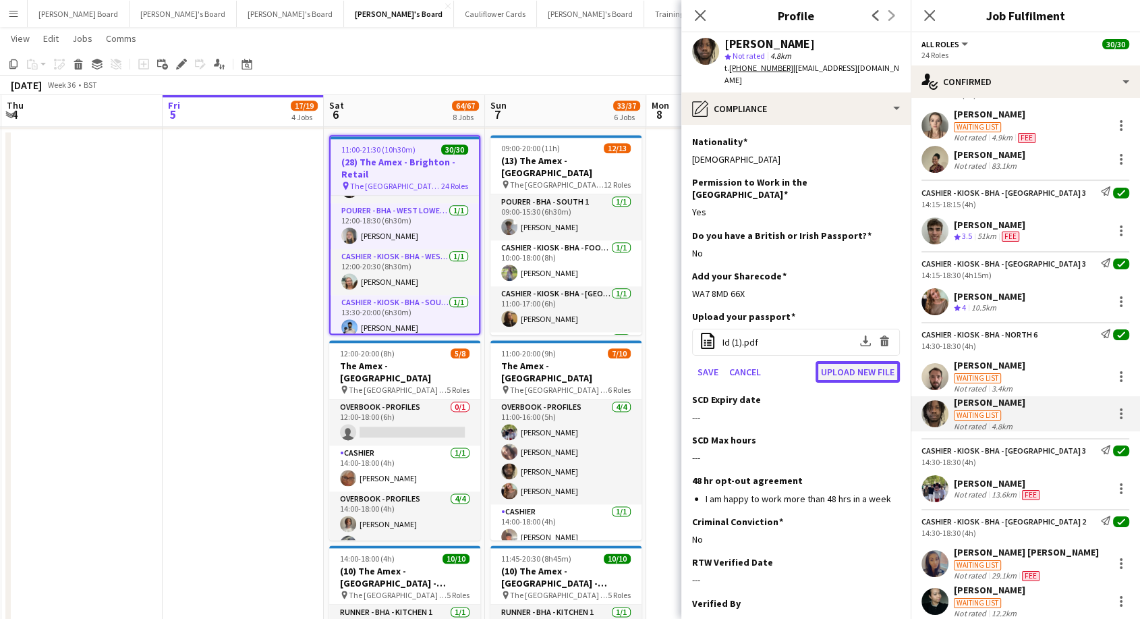
click at [852, 361] on button "Upload new file" at bounding box center [858, 372] width 84 height 22
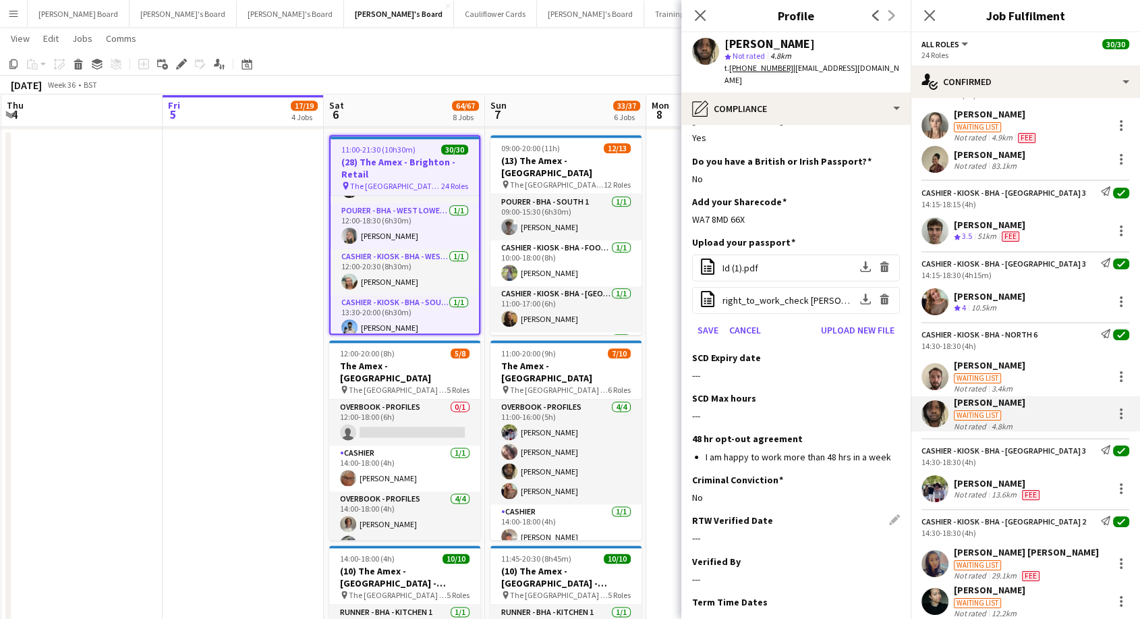
scroll to position [142, 0]
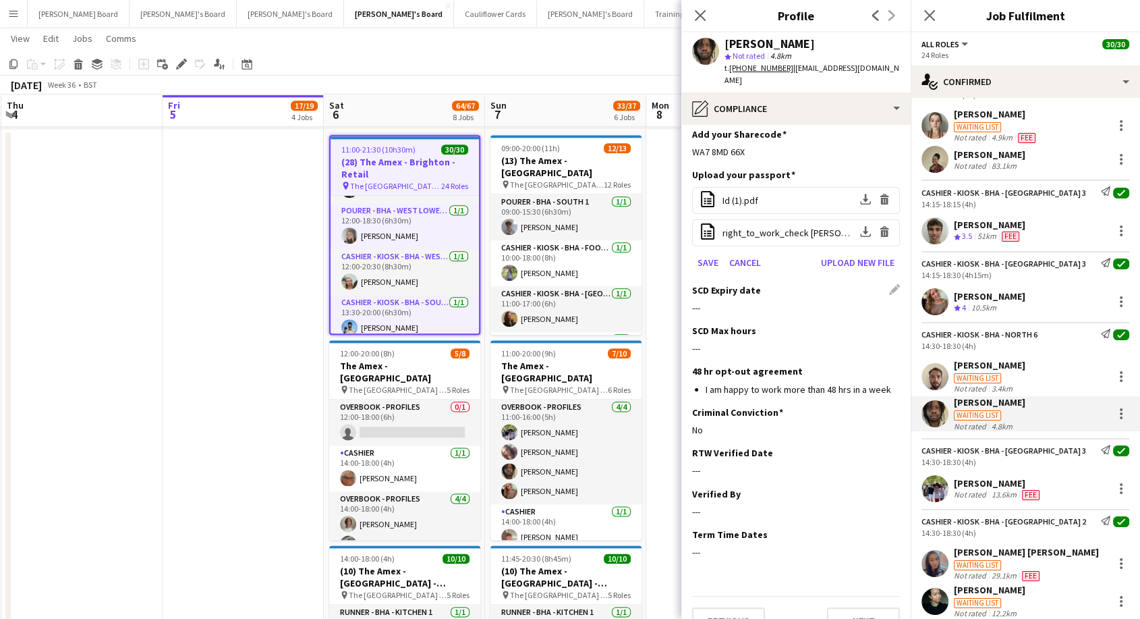
click at [886, 284] on div "SCD Expiry date Edit this field" at bounding box center [796, 290] width 208 height 12
click at [742, 284] on h3 "SCD Expiry date" at bounding box center [726, 290] width 69 height 12
click at [885, 284] on div "SCD Expiry date Edit this field" at bounding box center [796, 290] width 208 height 12
click at [704, 252] on button "Save" at bounding box center [708, 263] width 32 height 22
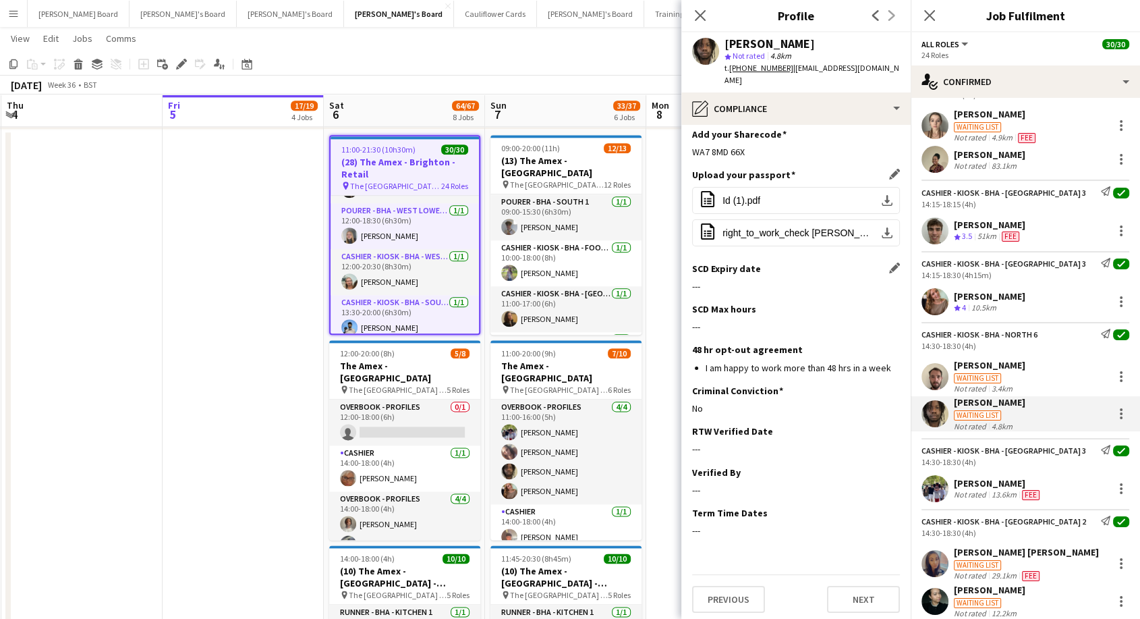
scroll to position [121, 0]
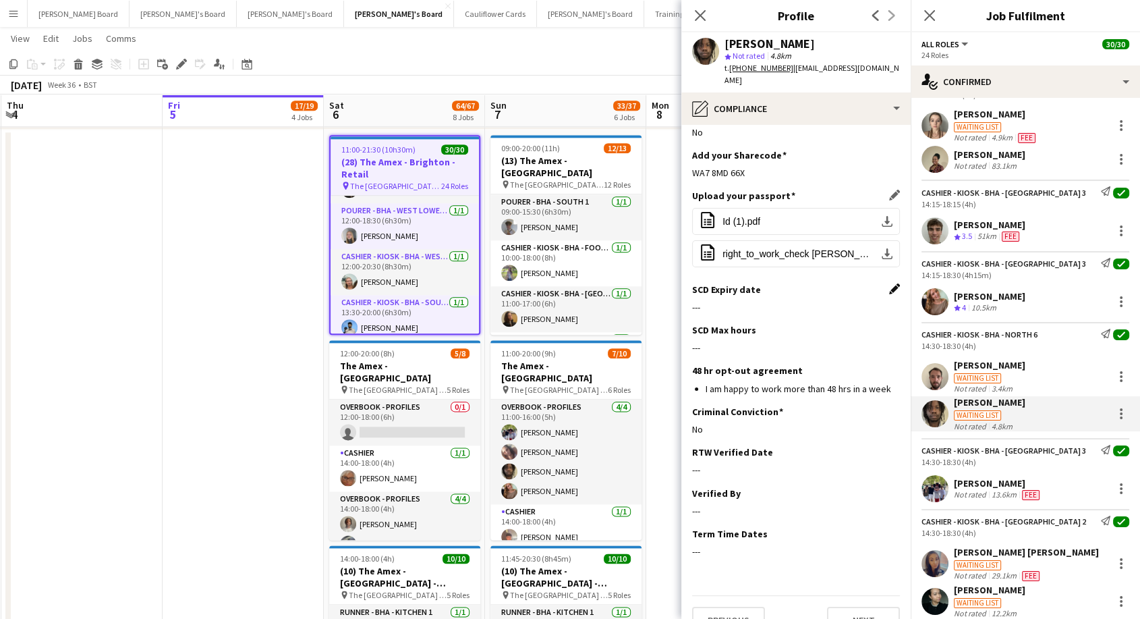
drag, startPoint x: 885, startPoint y: 262, endPoint x: 817, endPoint y: 274, distance: 69.1
click at [889, 283] on app-icon "Edit this field" at bounding box center [894, 288] width 11 height 11
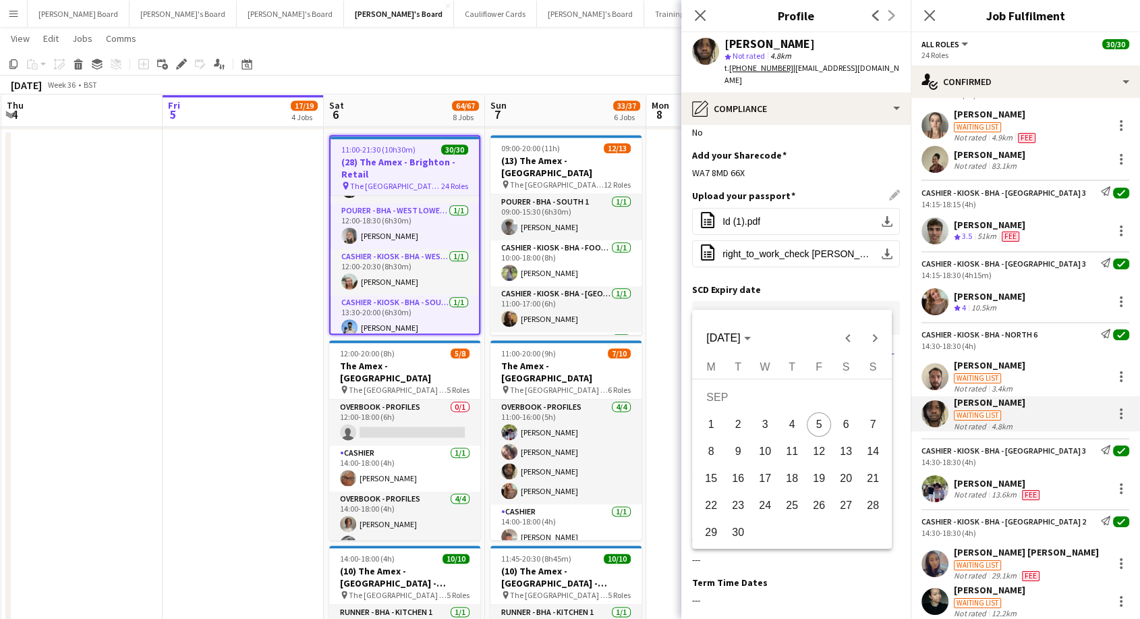
click at [742, 291] on div at bounding box center [570, 309] width 1140 height 619
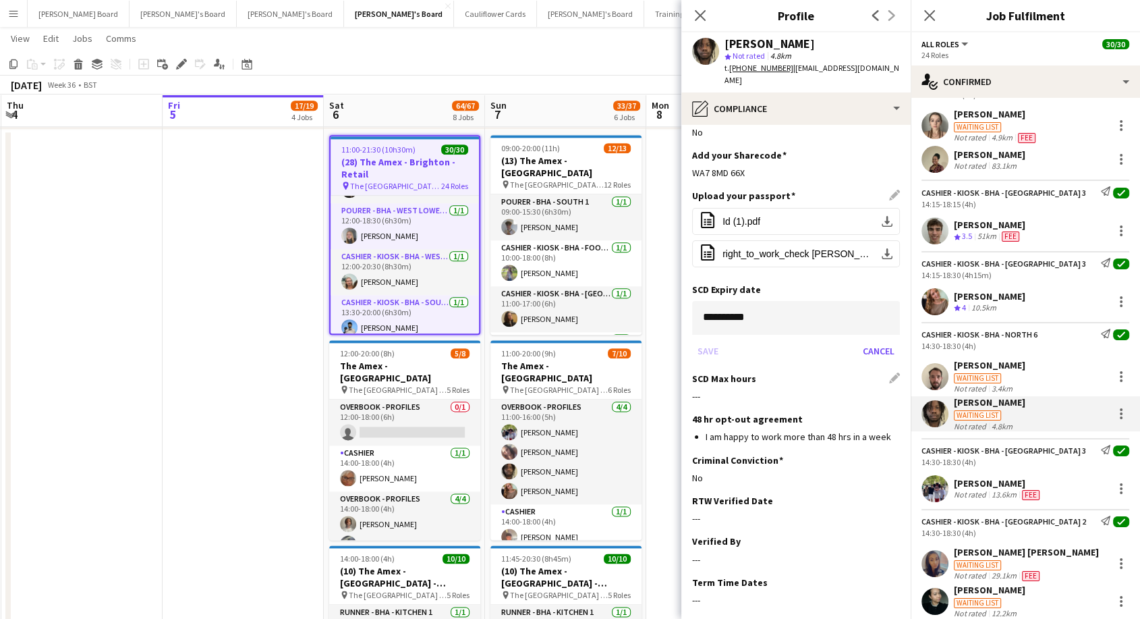
click at [758, 372] on div "SCD Max hours Edit this field ---" at bounding box center [796, 392] width 208 height 40
click at [883, 372] on div "SCD Max hours Edit this field" at bounding box center [796, 378] width 208 height 12
drag, startPoint x: 705, startPoint y: 325, endPoint x: 754, endPoint y: 302, distance: 54.3
click at [706, 340] on div "Save Cancel" at bounding box center [796, 351] width 208 height 22
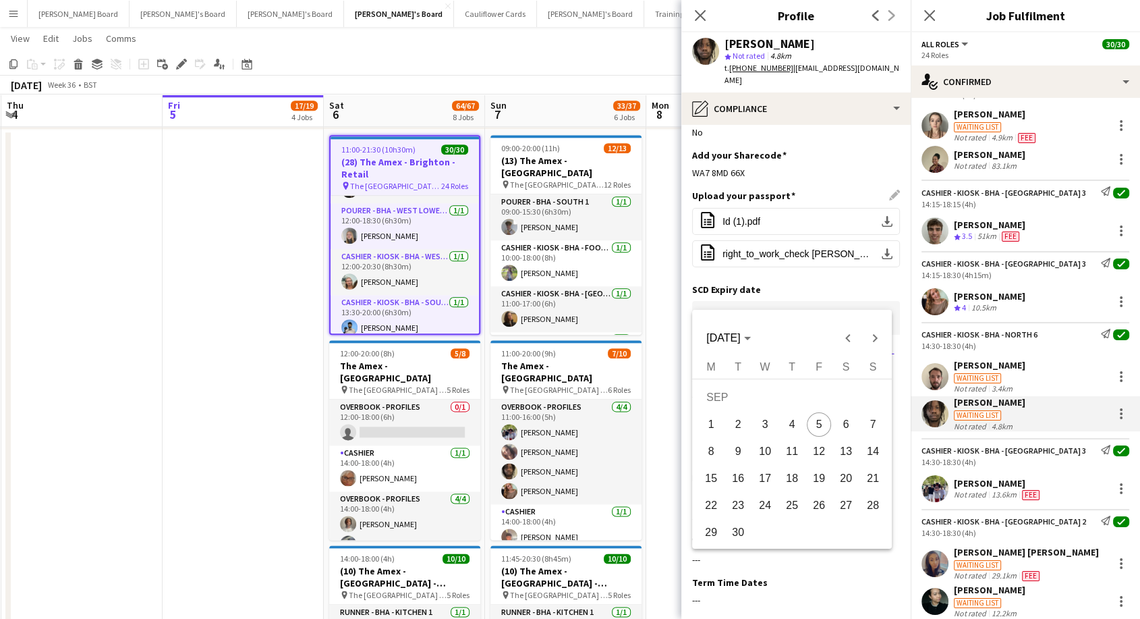
click at [740, 342] on span "[DATE]" at bounding box center [723, 337] width 34 height 11
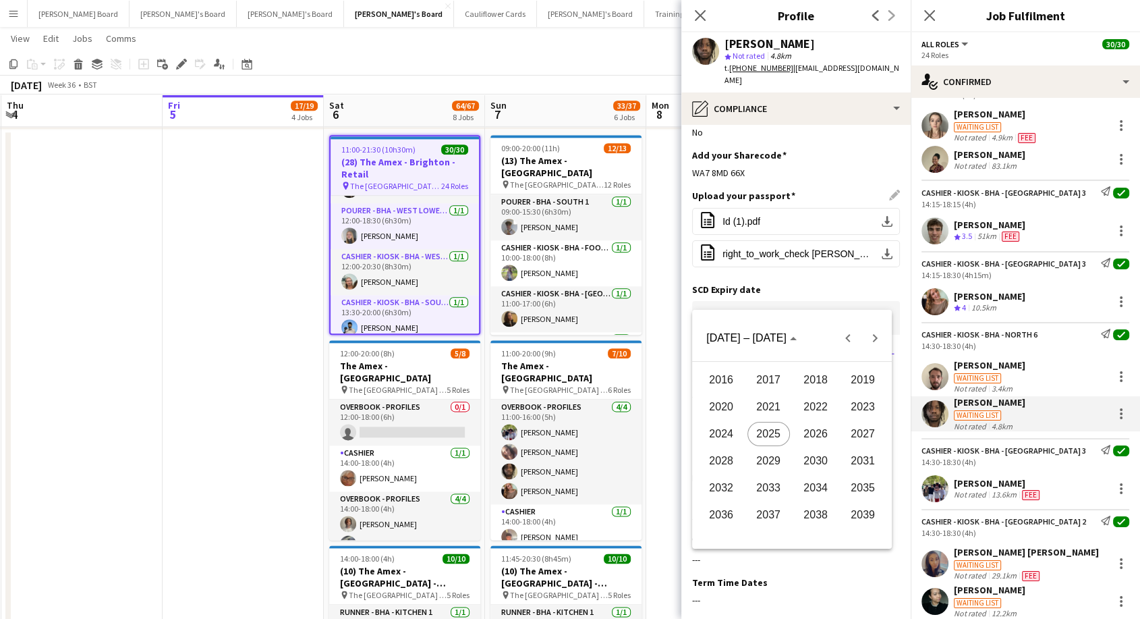
click at [848, 433] on span "2027" at bounding box center [862, 434] width 43 height 24
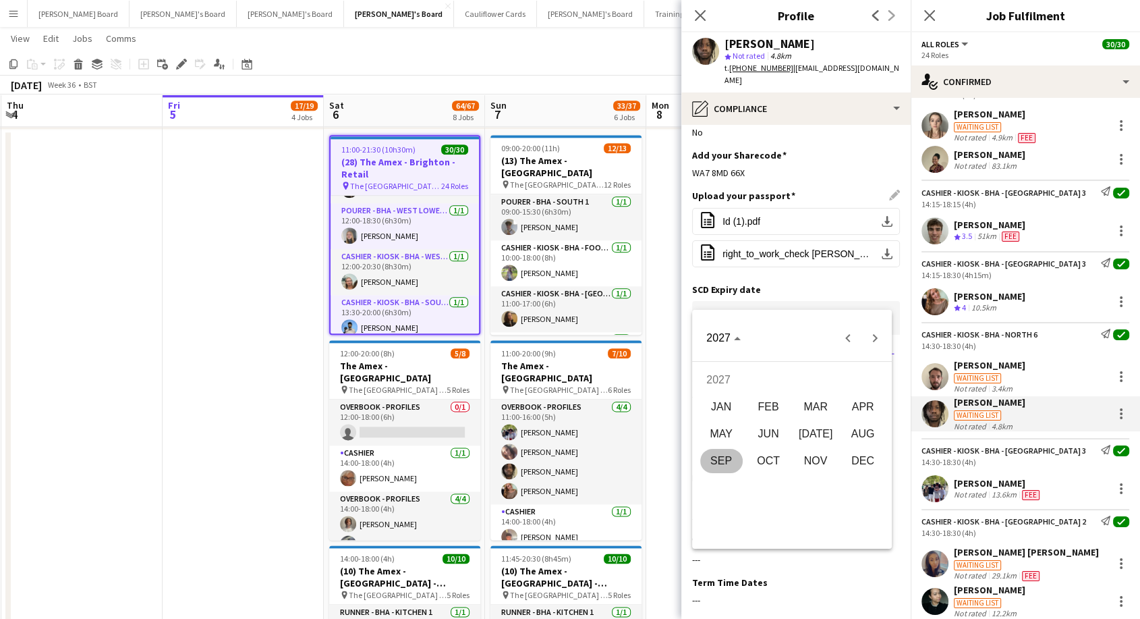
click at [868, 409] on span "APR" at bounding box center [862, 407] width 43 height 24
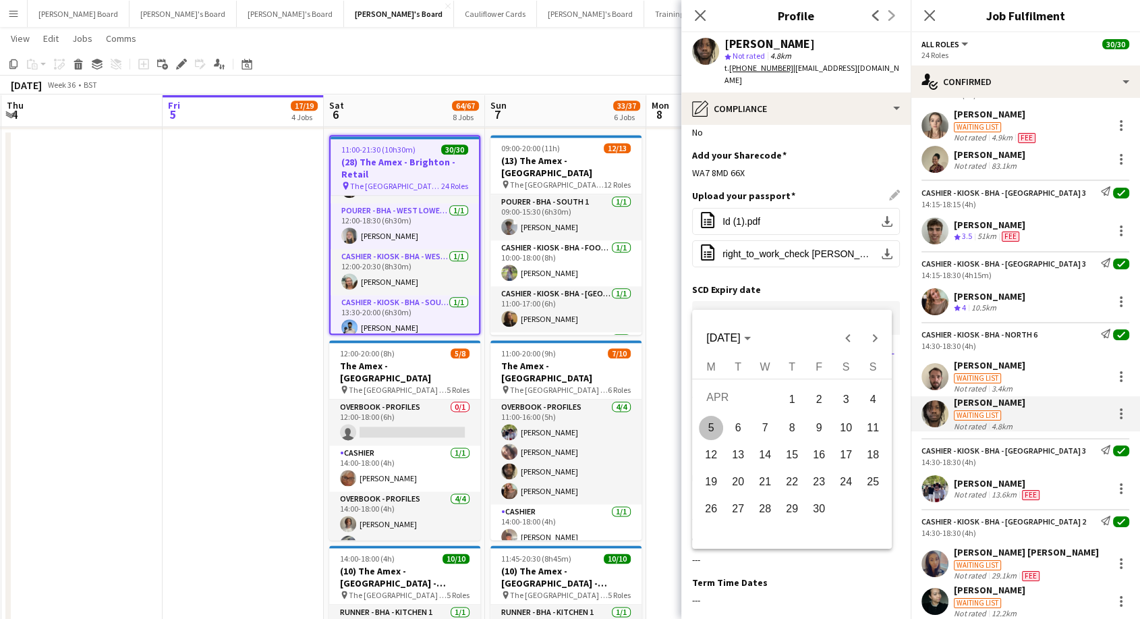
click at [846, 426] on span "10" at bounding box center [846, 428] width 24 height 24
type input "**********"
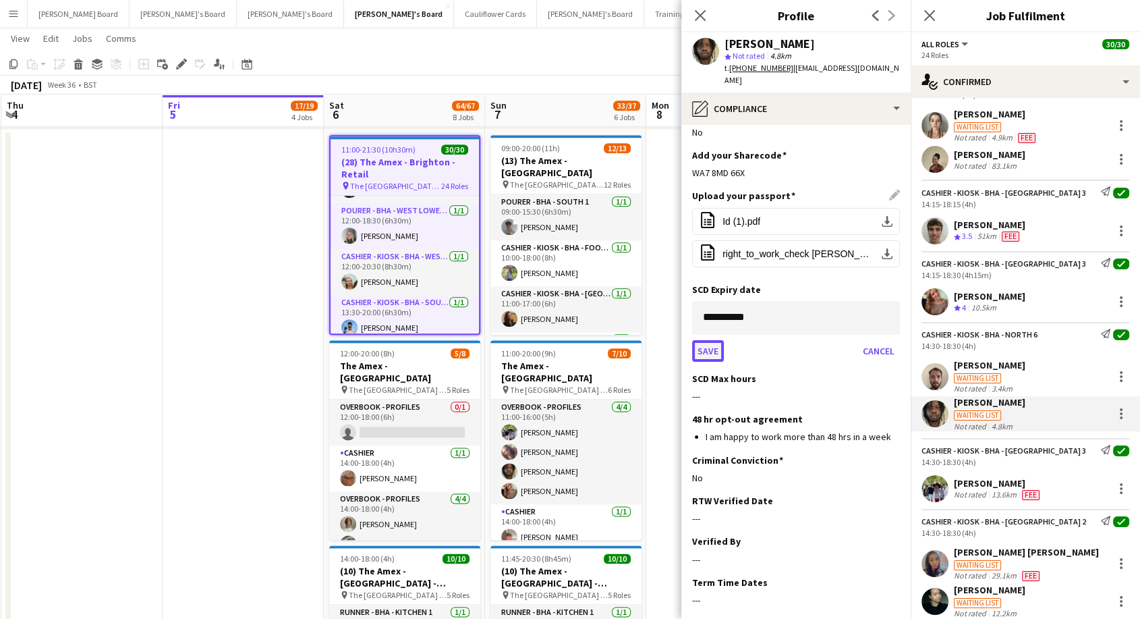
click at [709, 340] on button "Save" at bounding box center [708, 351] width 32 height 22
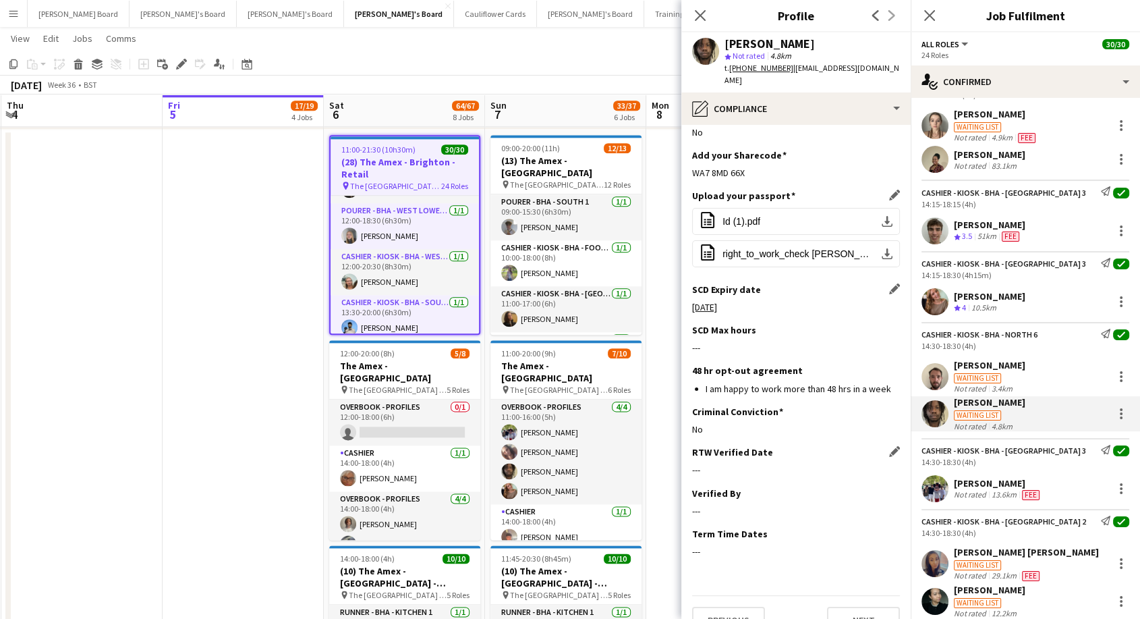
drag, startPoint x: 881, startPoint y: 426, endPoint x: 868, endPoint y: 436, distance: 16.3
click at [889, 446] on app-icon "Edit this field" at bounding box center [894, 451] width 11 height 11
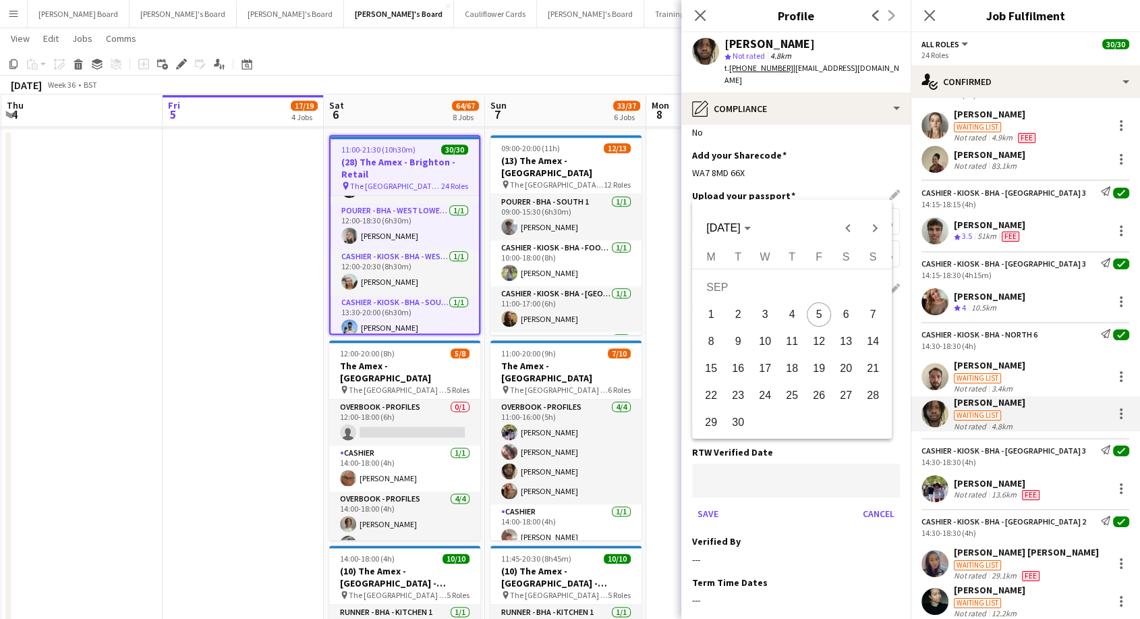
click at [826, 309] on span "5" at bounding box center [819, 314] width 24 height 24
type input "**********"
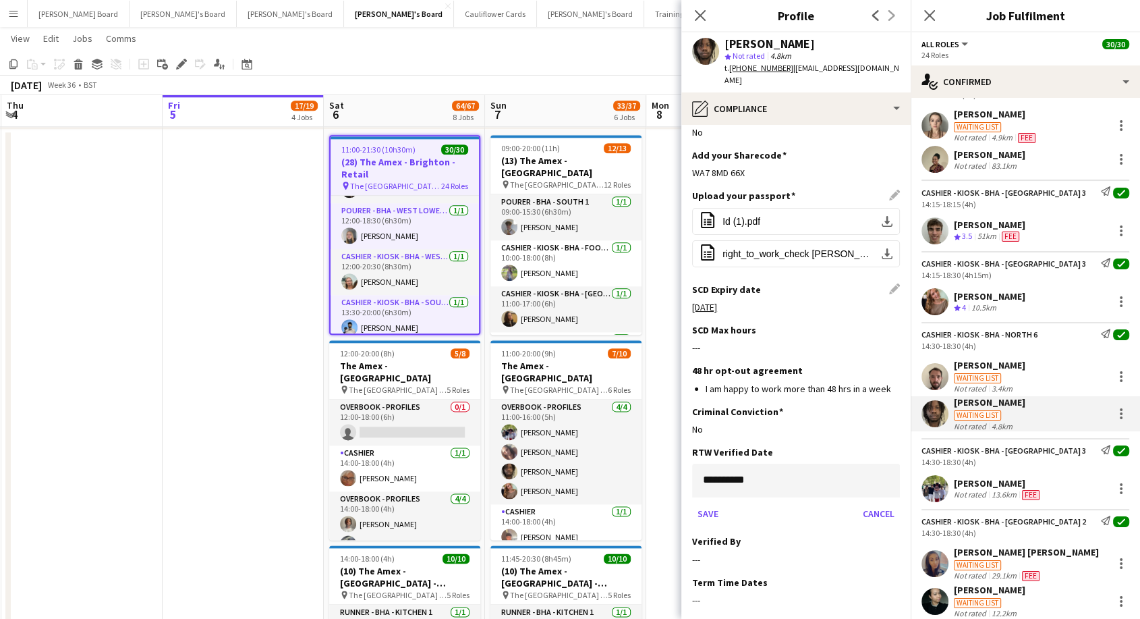
click at [890, 513] on app-section-data-types "Nationality Edit this field Nigerian Permission to Work in the [GEOGRAPHIC_DATA…" at bounding box center [795, 372] width 229 height 494
drag, startPoint x: 885, startPoint y: 512, endPoint x: 818, endPoint y: 528, distance: 68.6
click at [884, 535] on div "Verified By Edit this field" at bounding box center [796, 541] width 208 height 12
click at [881, 535] on div "Verified By Edit this field" at bounding box center [796, 541] width 208 height 12
click at [719, 535] on h3 "Verified By" at bounding box center [716, 541] width 49 height 12
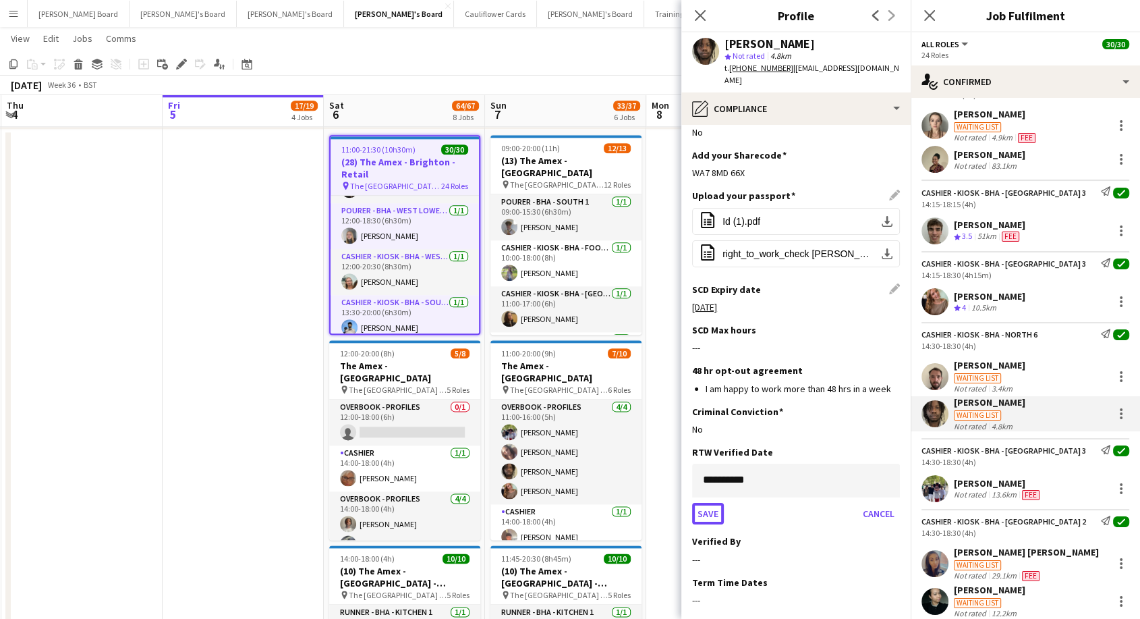
click at [704, 503] on button "Save" at bounding box center [708, 514] width 32 height 22
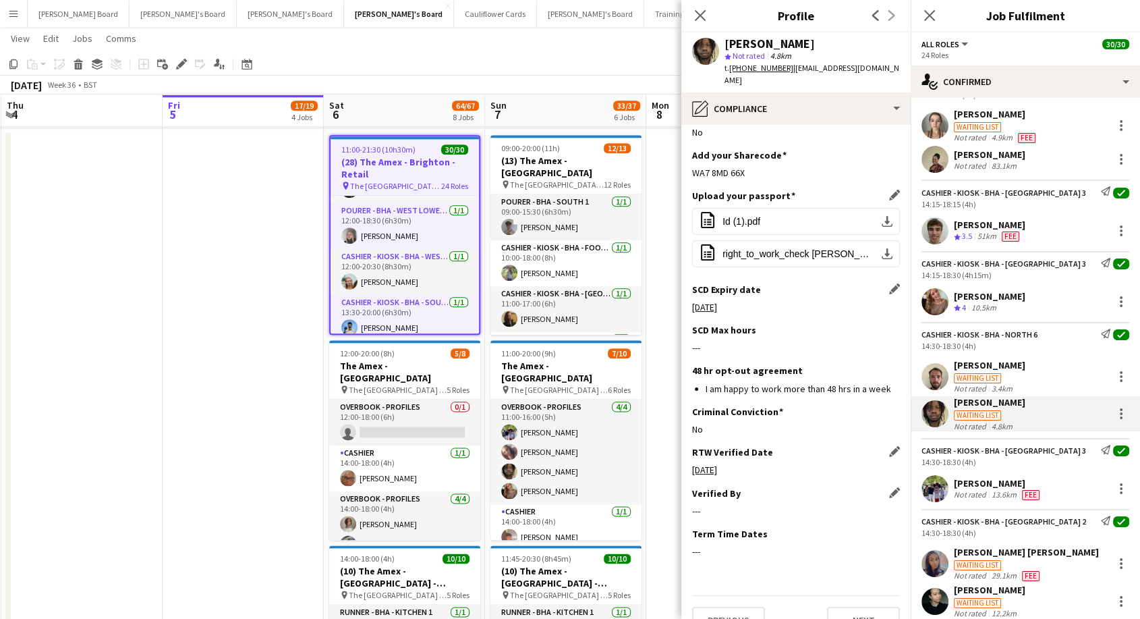
drag, startPoint x: 879, startPoint y: 466, endPoint x: 872, endPoint y: 476, distance: 12.2
click at [889, 487] on app-icon "Edit this field" at bounding box center [894, 492] width 11 height 11
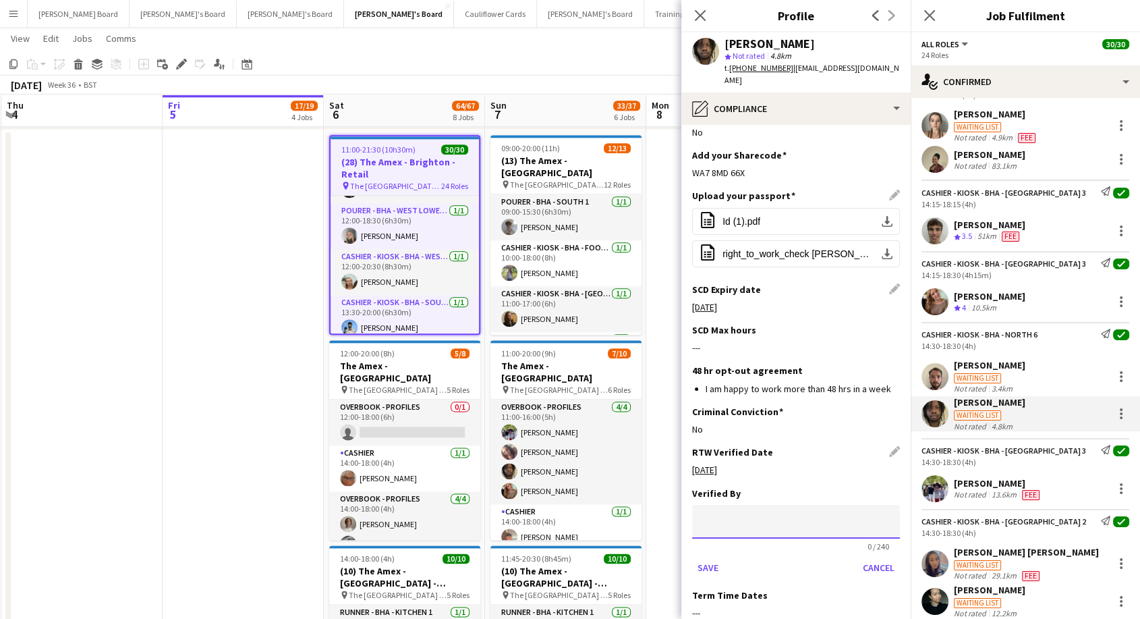
click at [738, 505] on input at bounding box center [796, 522] width 208 height 34
type input "**"
click at [704, 557] on button "Save" at bounding box center [708, 568] width 32 height 22
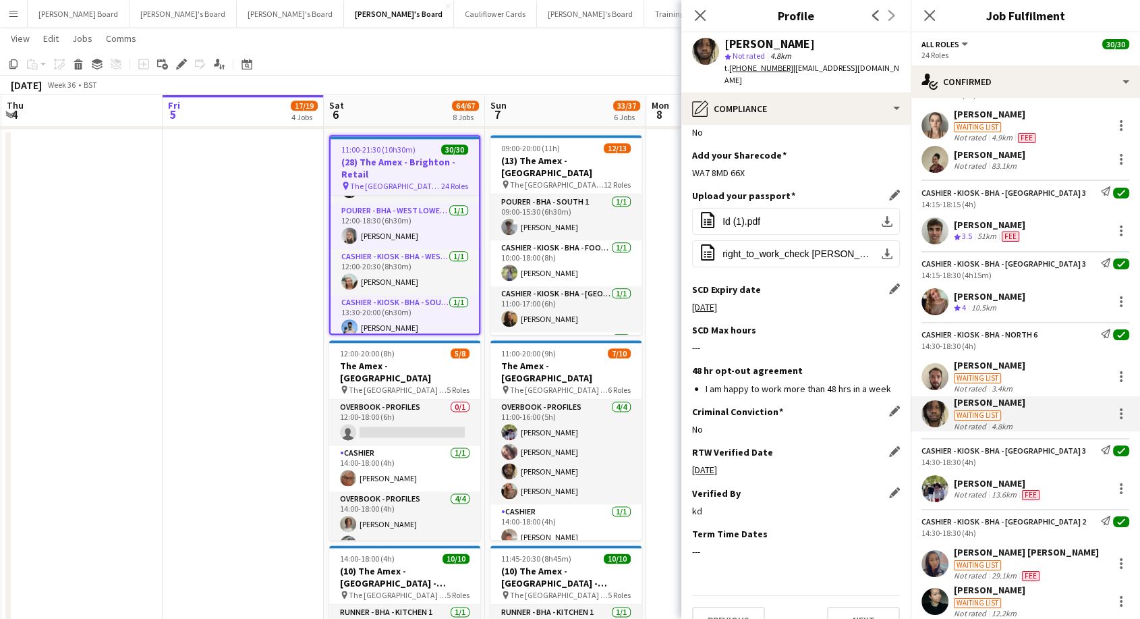
scroll to position [0, 0]
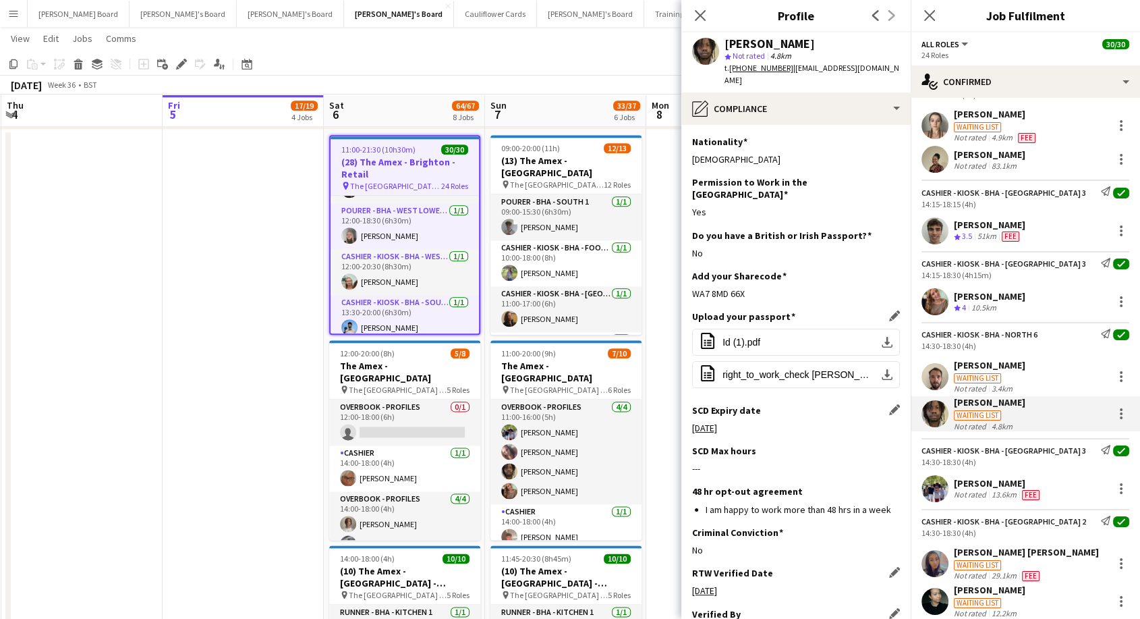
click at [445, 59] on app-toolbar "Copy Paste Paste Ctrl+V Paste with crew Ctrl+Shift+V Paste linked Job [GEOGRAPH…" at bounding box center [570, 64] width 1140 height 23
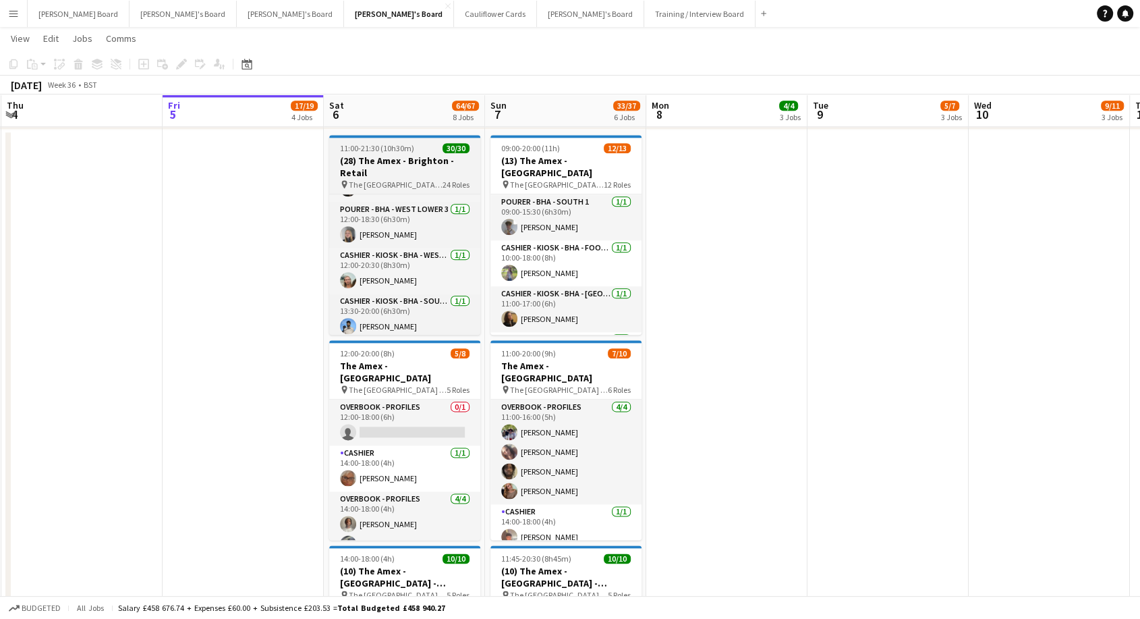
click at [410, 148] on span "11:00-21:30 (10h30m)" at bounding box center [377, 148] width 74 height 10
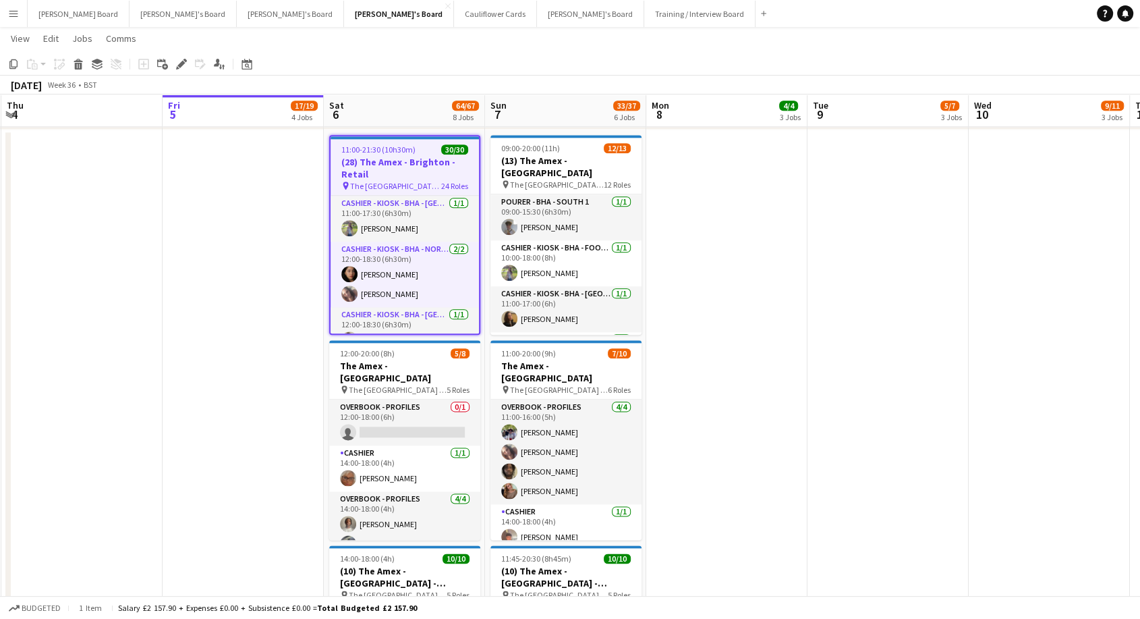
drag, startPoint x: 406, startPoint y: 168, endPoint x: 410, endPoint y: 174, distance: 7.7
click at [407, 170] on h3 "(28) The Amex - Brighton - Retail" at bounding box center [405, 168] width 148 height 24
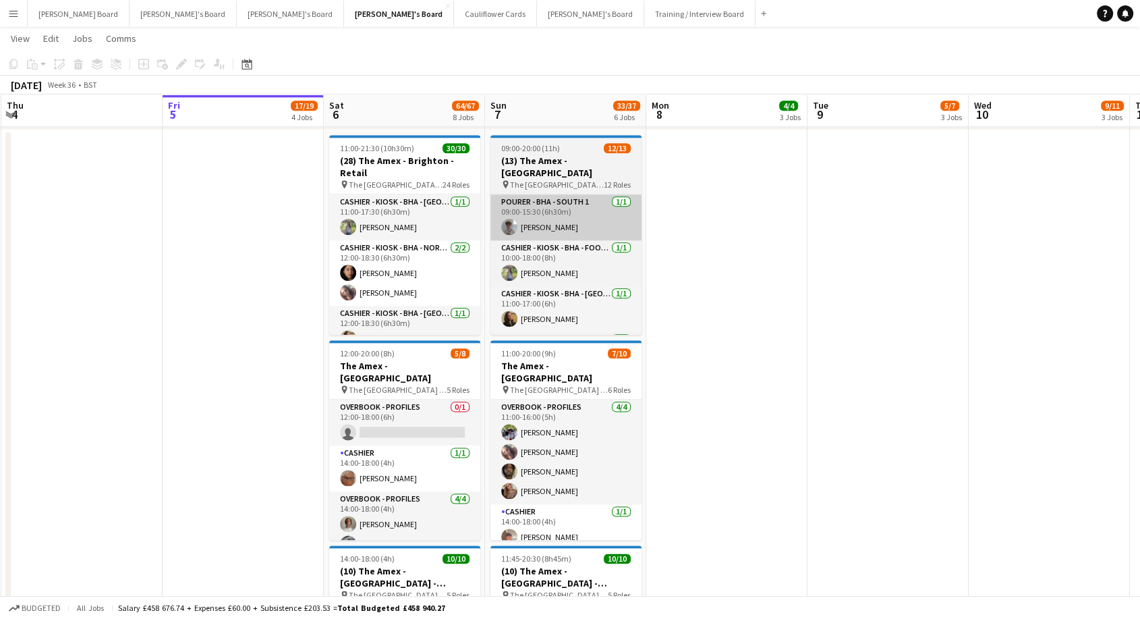
scroll to position [0, 320]
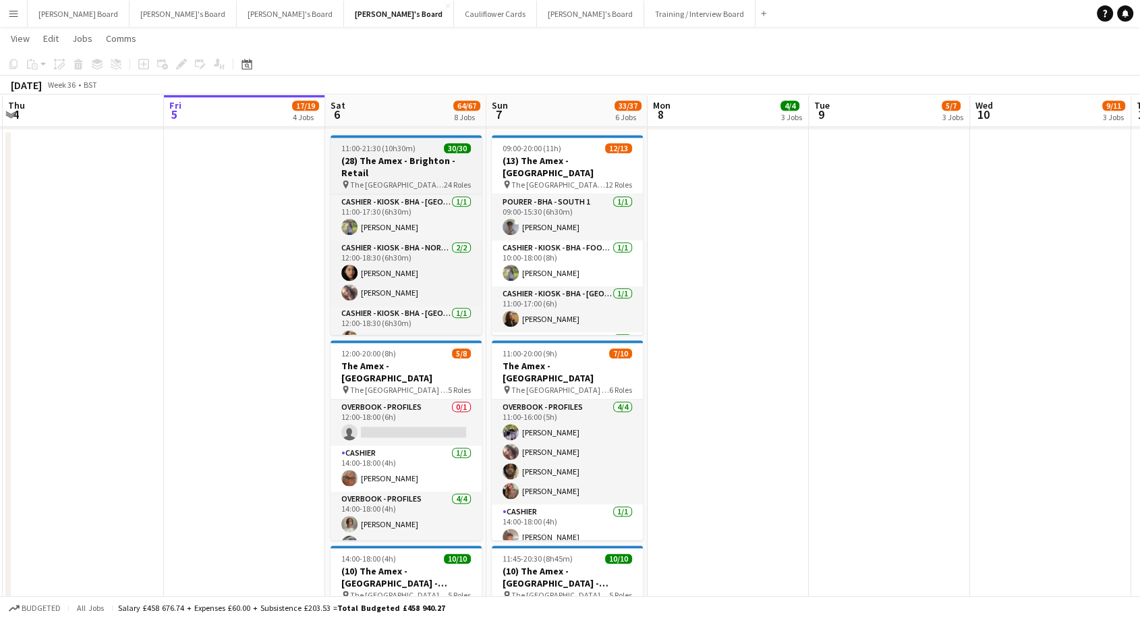
click at [437, 157] on h3 "(28) The Amex - Brighton - Retail" at bounding box center [406, 167] width 151 height 24
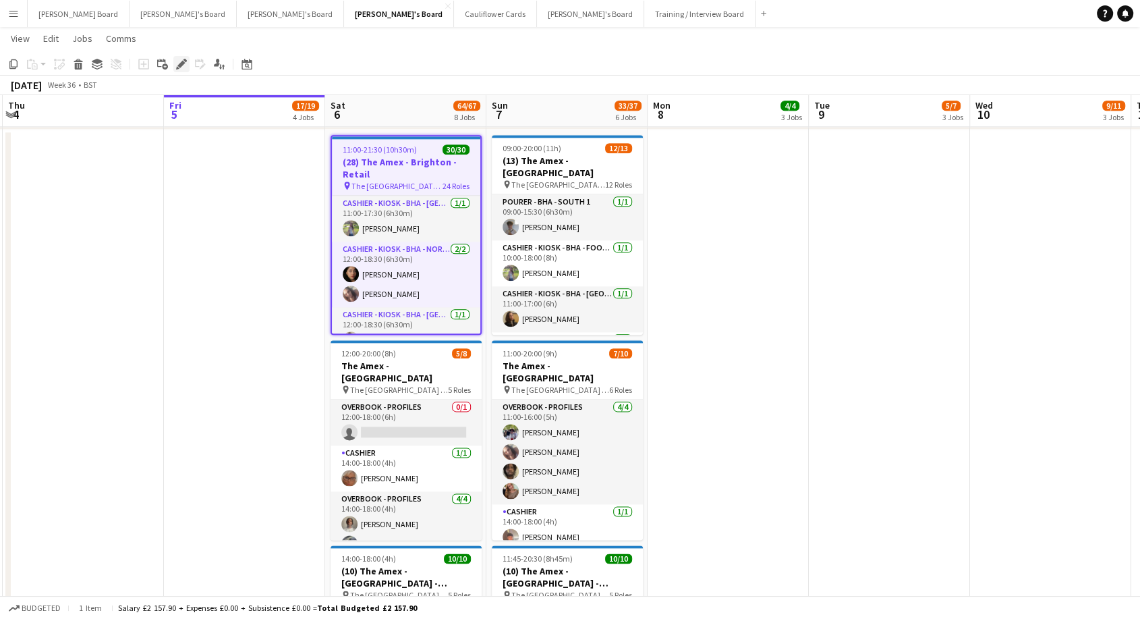
click at [183, 66] on icon "Edit" at bounding box center [181, 64] width 11 height 11
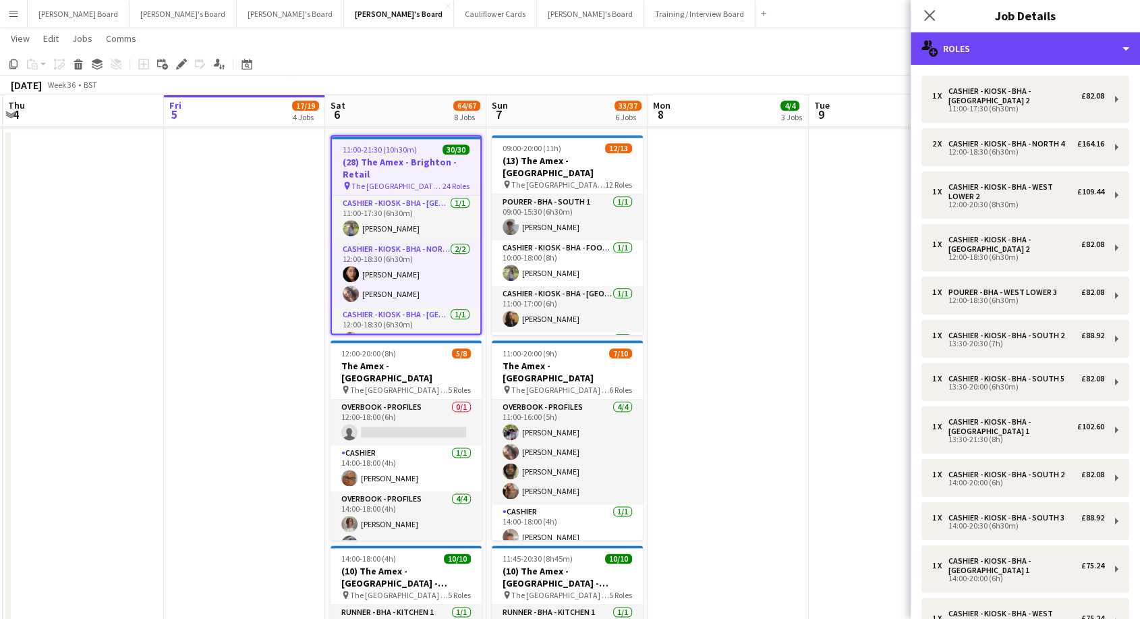
drag, startPoint x: 1005, startPoint y: 40, endPoint x: 1009, endPoint y: 78, distance: 37.9
click at [1005, 44] on div "multiple-users-add Roles" at bounding box center [1025, 48] width 229 height 32
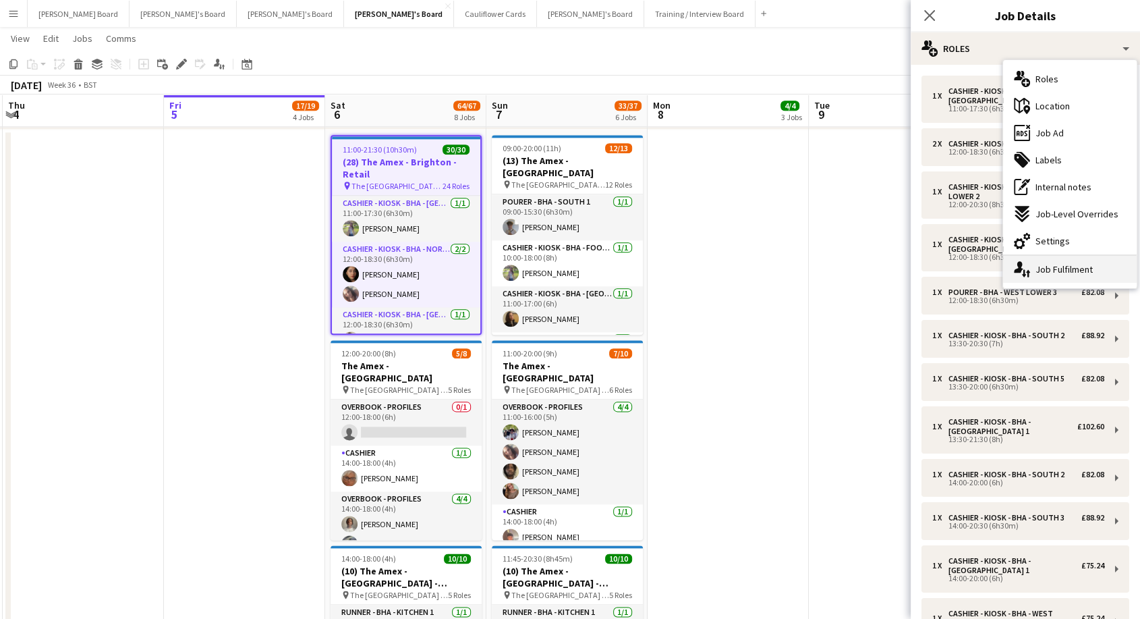
click at [1064, 267] on div "single-neutral-actions-up-down Job Fulfilment" at bounding box center [1070, 269] width 134 height 27
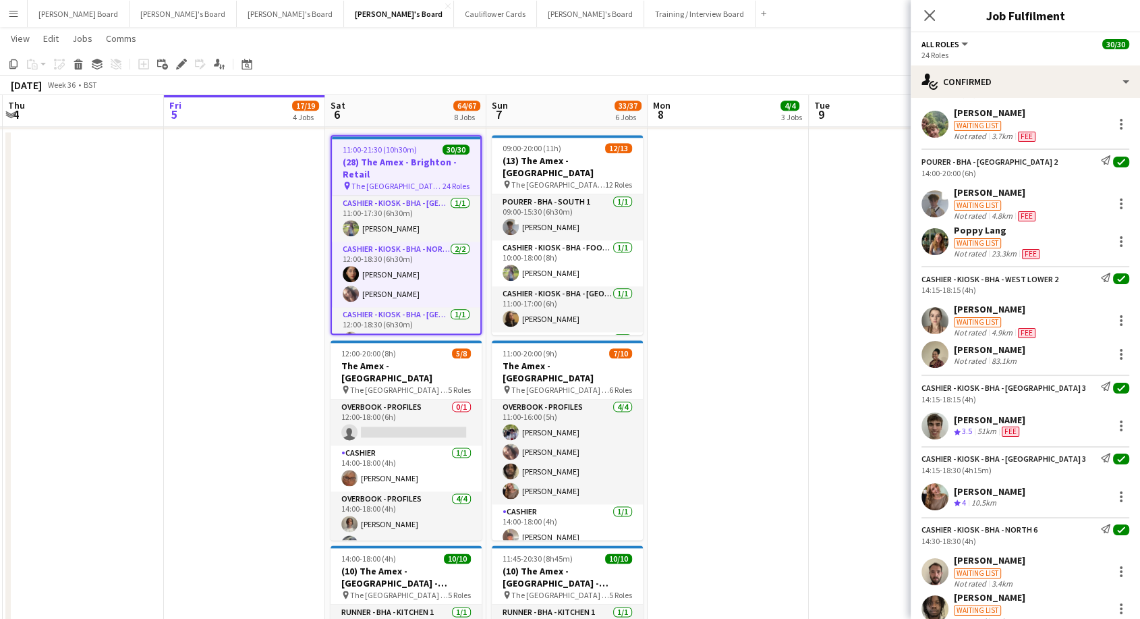
scroll to position [1274, 0]
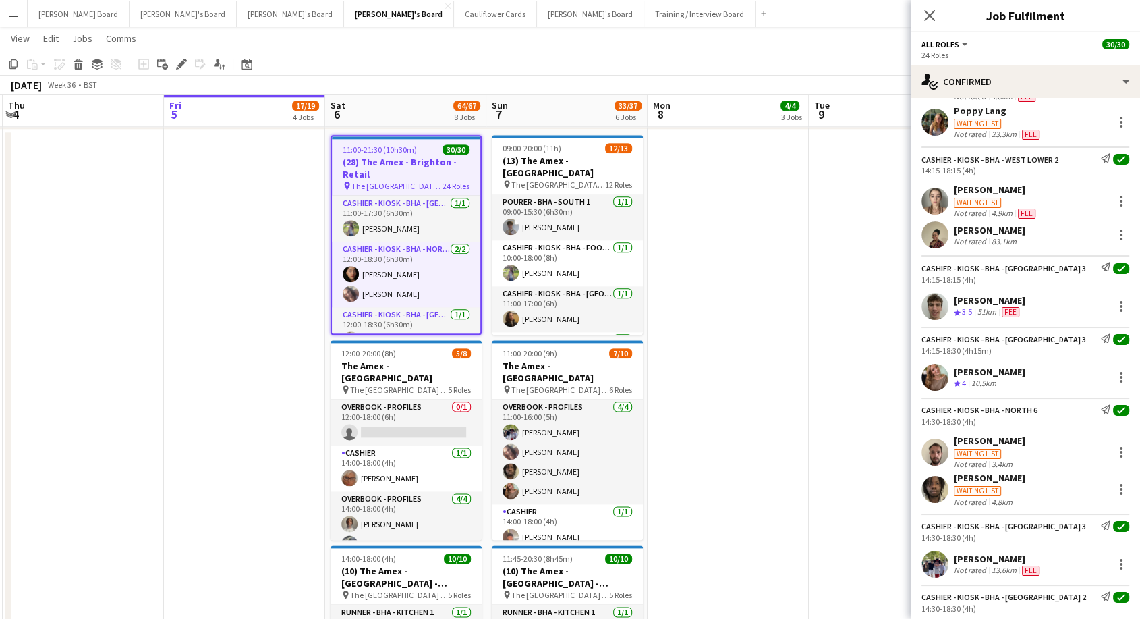
click at [986, 478] on div "[PERSON_NAME]" at bounding box center [990, 478] width 72 height 12
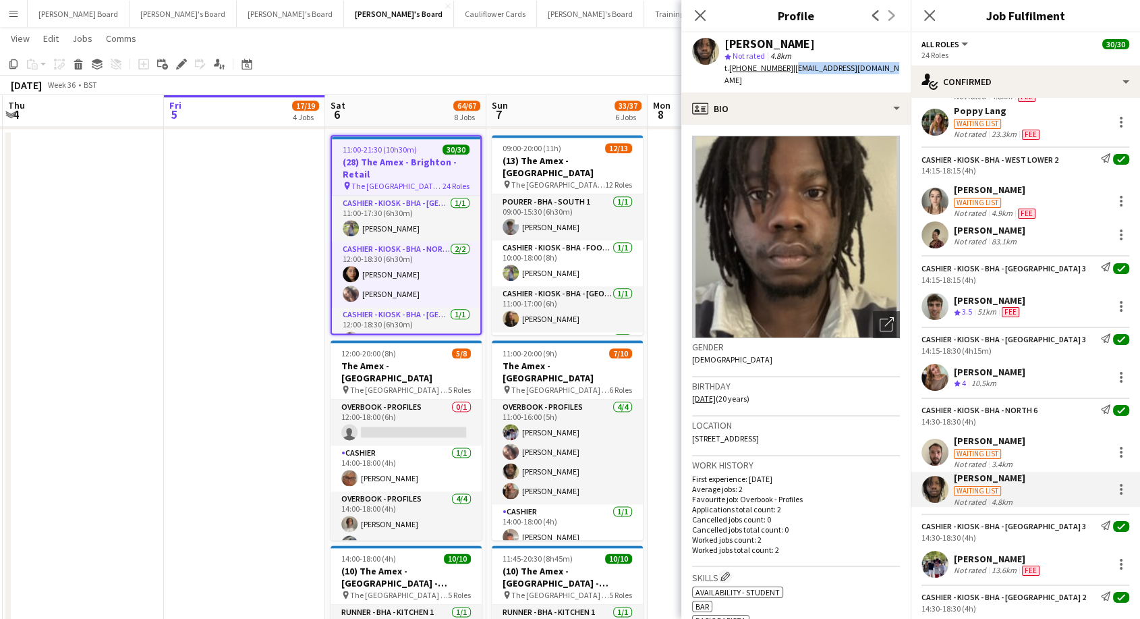
drag, startPoint x: 793, startPoint y: 66, endPoint x: 856, endPoint y: 68, distance: 63.5
click at [884, 66] on span "| [EMAIL_ADDRESS][DOMAIN_NAME]" at bounding box center [812, 74] width 175 height 22
copy span "[EMAIL_ADDRESS][DOMAIN_NAME]"
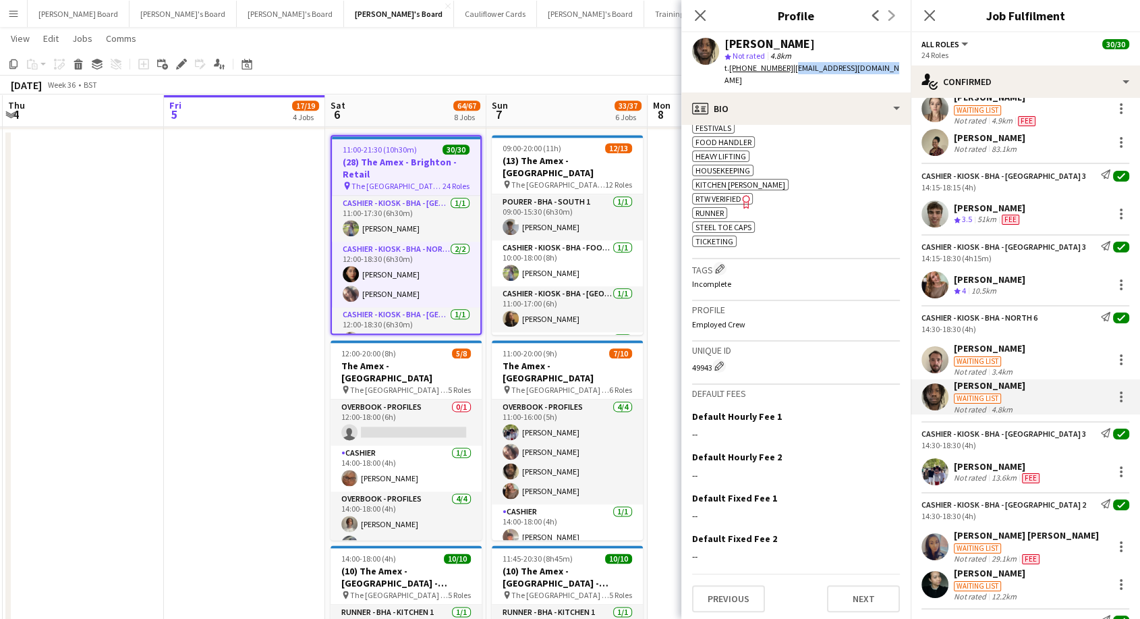
scroll to position [1424, 0]
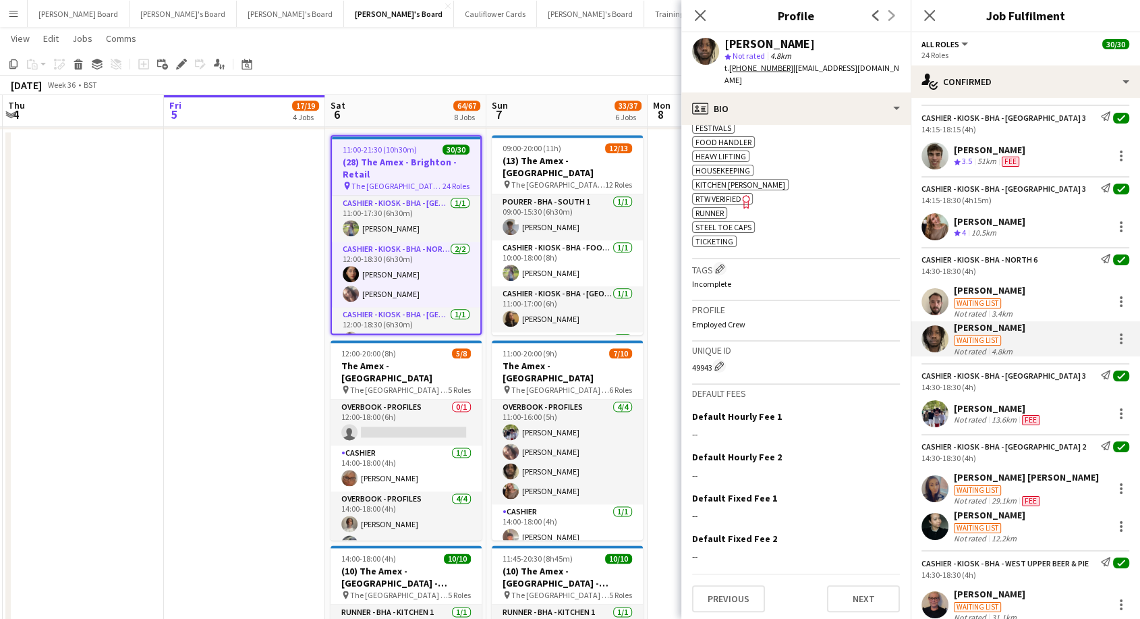
drag, startPoint x: 982, startPoint y: 282, endPoint x: 997, endPoint y: 297, distance: 20.5
click at [983, 282] on div "Cashier - Kiosk - BHA - North 6 Send notification check 14:30-18:30 (4h) [PERSO…" at bounding box center [1025, 301] width 229 height 109
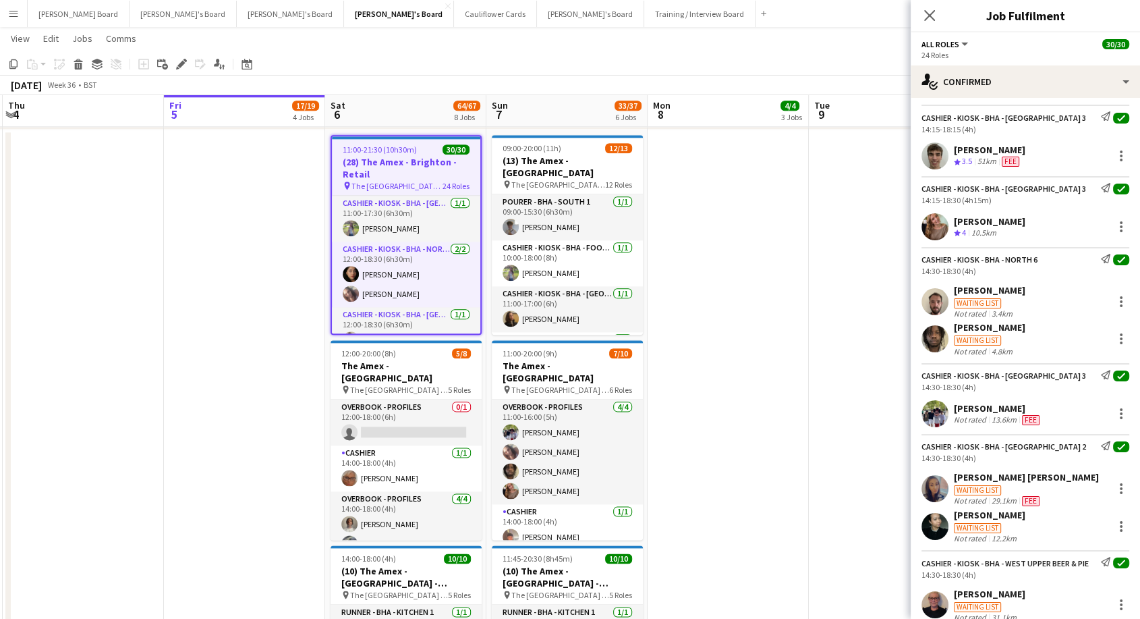
click at [10, 8] on app-icon "Menu" at bounding box center [13, 13] width 11 height 11
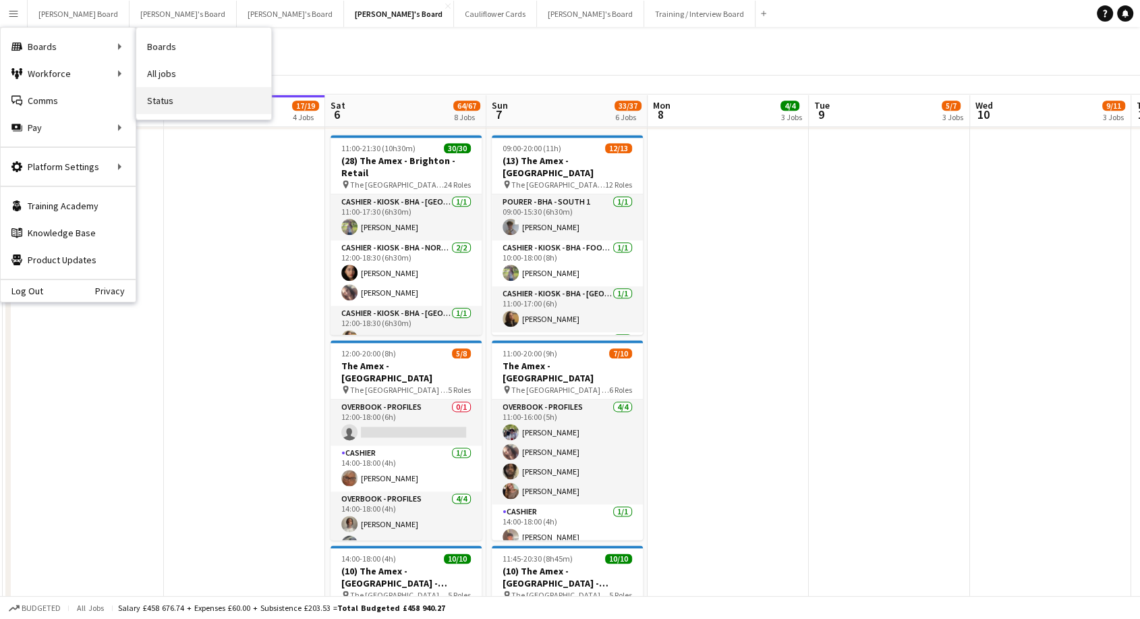
click at [175, 99] on link "Status" at bounding box center [203, 100] width 135 height 27
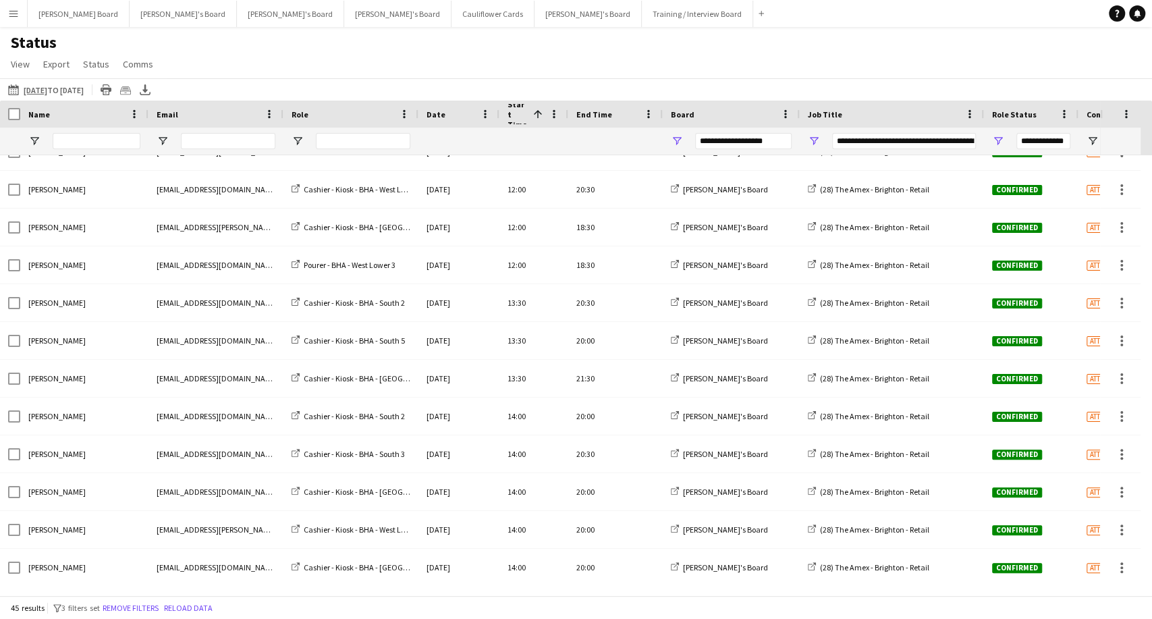
scroll to position [75, 0]
